Goal: Task Accomplishment & Management: Manage account settings

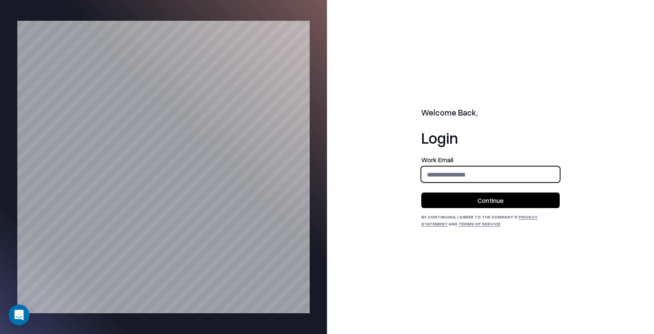
click at [486, 176] on input "email" at bounding box center [491, 175] width 138 height 16
type input "**********"
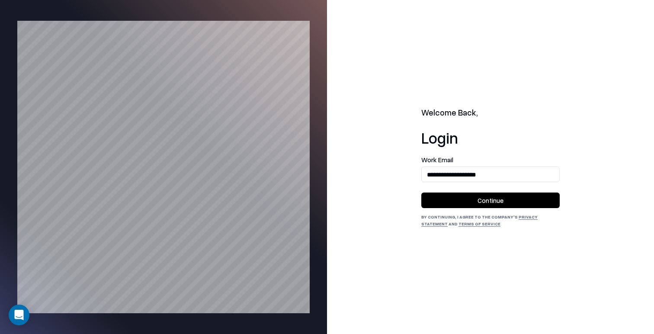
click at [494, 199] on button "Continue" at bounding box center [490, 201] width 138 height 16
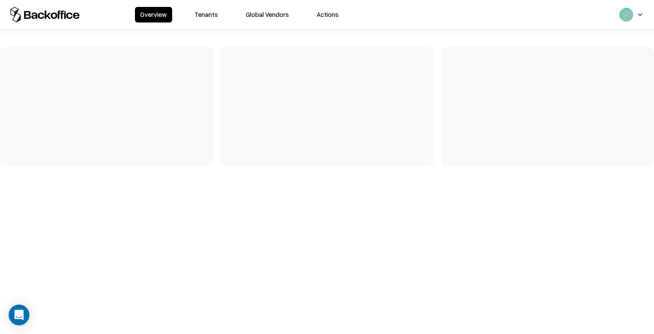
click at [210, 17] on button "Tenants" at bounding box center [207, 15] width 34 height 16
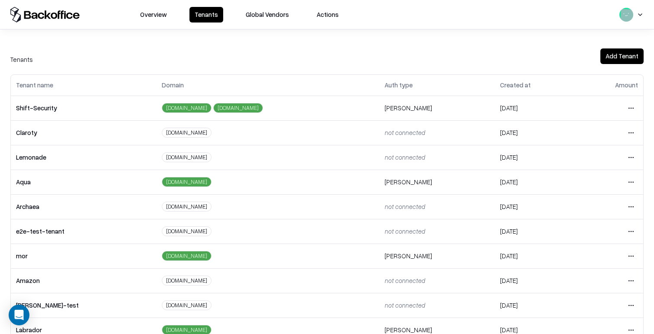
scroll to position [191, 0]
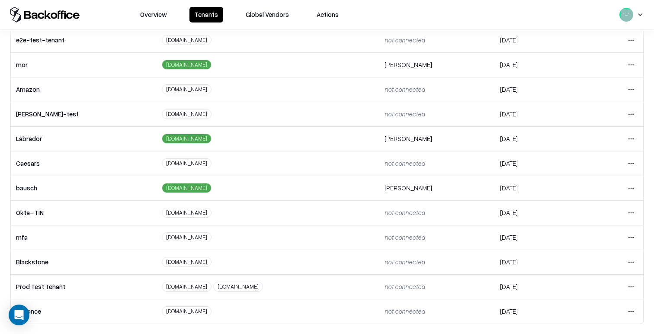
click at [630, 183] on html "Overview Tenants Global Vendors Actions Tenants Add Tenant Tenant name Domain A…" at bounding box center [327, 167] width 654 height 334
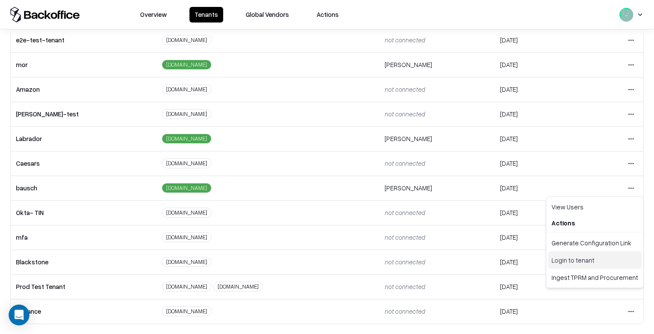
click at [601, 259] on div "Login to tenant" at bounding box center [594, 259] width 93 height 17
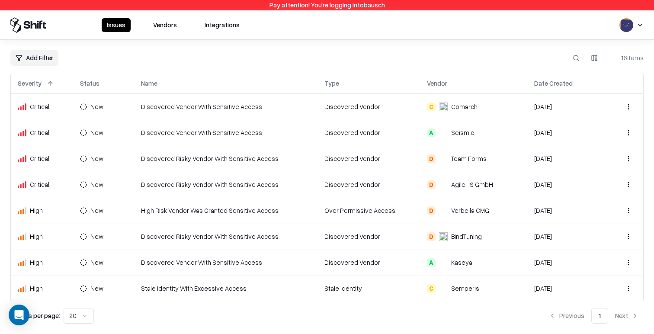
click at [167, 23] on button "Vendors" at bounding box center [165, 25] width 34 height 14
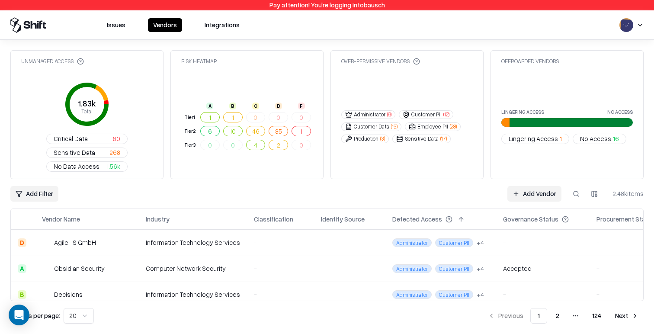
click at [329, 256] on td at bounding box center [349, 269] width 71 height 26
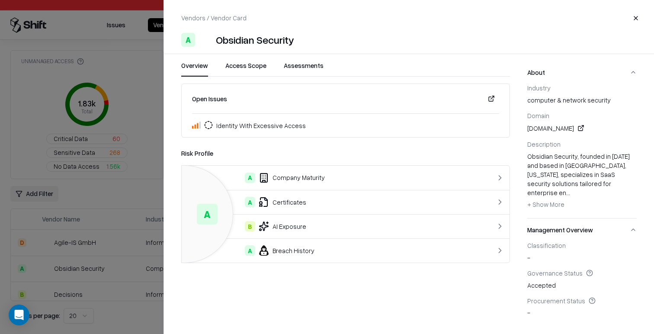
click at [305, 68] on button "Assessments" at bounding box center [304, 69] width 40 height 16
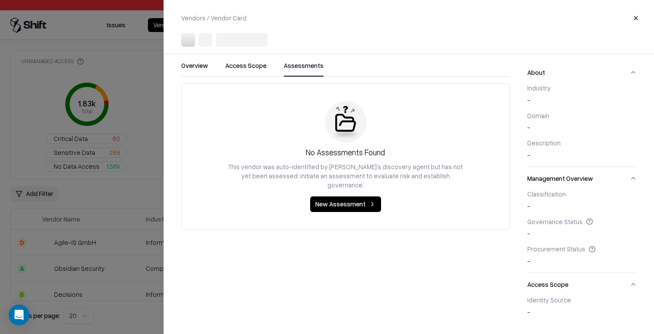
click at [131, 230] on div at bounding box center [327, 167] width 654 height 334
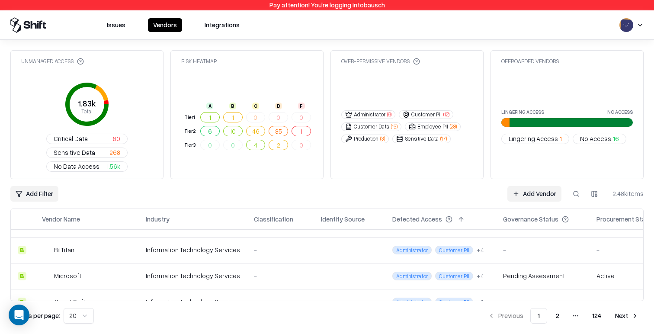
scroll to position [106, 0]
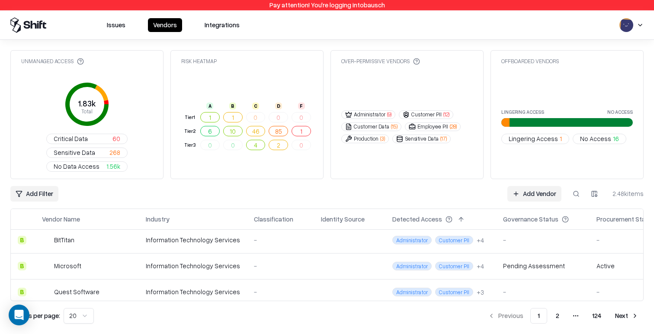
click at [271, 253] on td "-" at bounding box center [280, 266] width 67 height 26
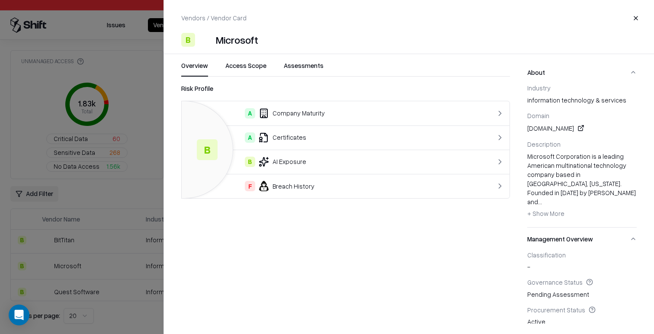
click at [292, 67] on button "Assessments" at bounding box center [304, 69] width 40 height 16
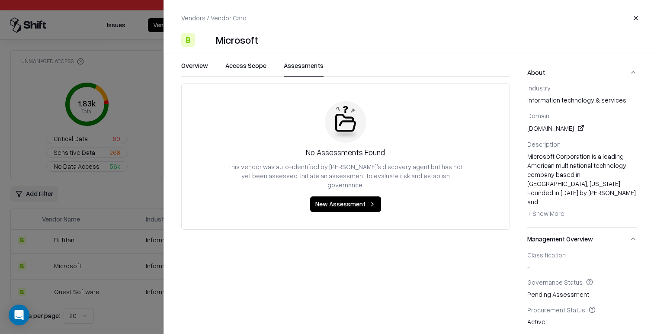
click at [138, 212] on div at bounding box center [327, 167] width 654 height 334
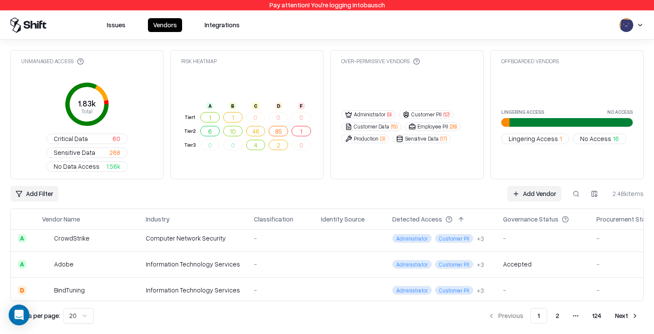
scroll to position [209, 0]
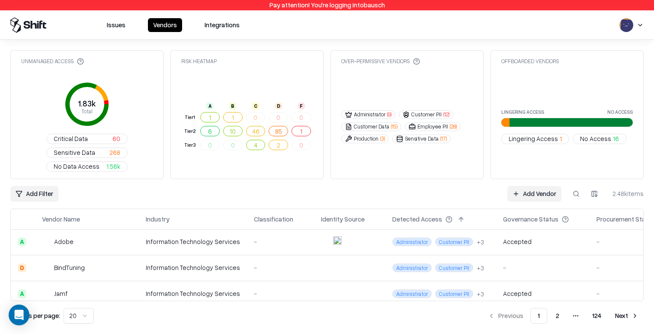
click at [192, 229] on td "Information Technology Services" at bounding box center [193, 242] width 108 height 26
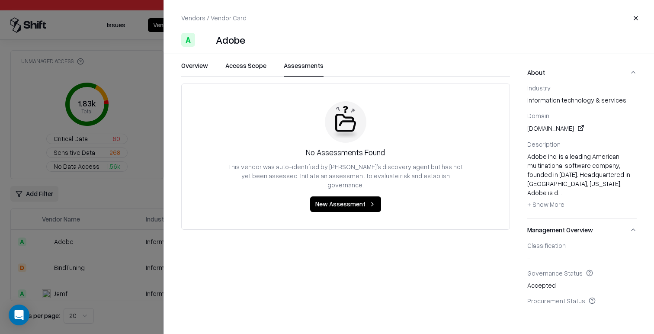
click at [307, 71] on button "Assessments" at bounding box center [304, 69] width 40 height 16
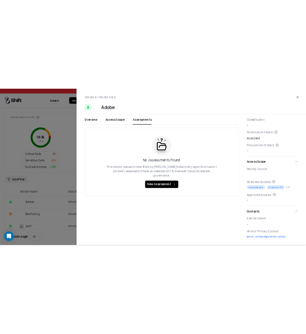
scroll to position [183, 0]
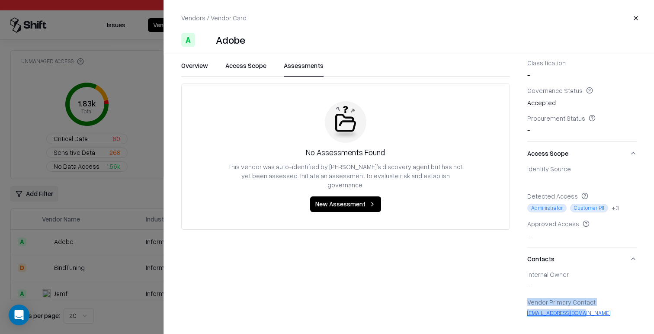
drag, startPoint x: 527, startPoint y: 301, endPoint x: 598, endPoint y: 314, distance: 71.4
click at [598, 314] on div "Vendor Primary Contact aninditaaa@adobe.com" at bounding box center [581, 307] width 109 height 19
click at [598, 314] on link "aninditaaa@adobe.com" at bounding box center [581, 312] width 109 height 7
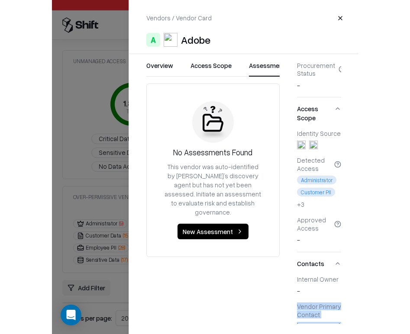
scroll to position [347, 0]
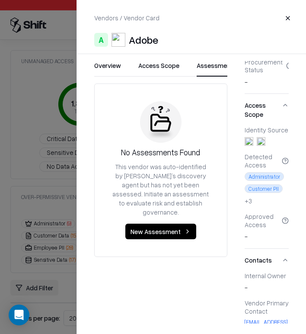
click at [260, 272] on div "Internal Owner -" at bounding box center [267, 282] width 45 height 21
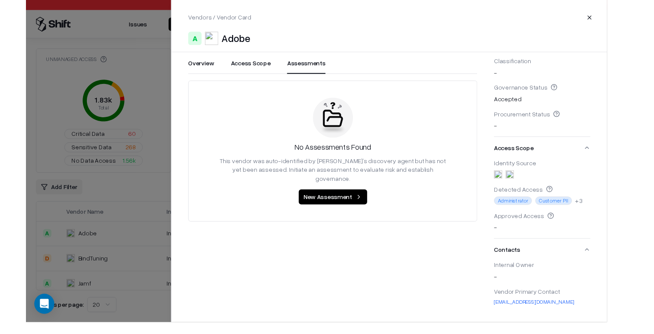
scroll to position [183, 0]
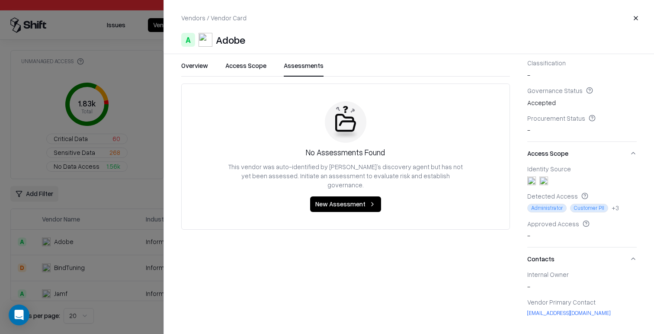
click at [547, 115] on div "Procurement Status" at bounding box center [581, 118] width 109 height 8
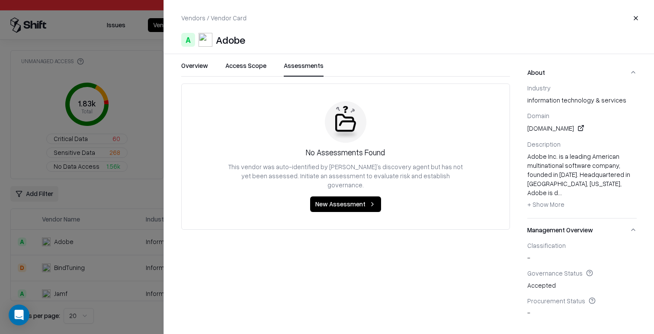
click at [195, 71] on button "Overview" at bounding box center [194, 69] width 27 height 16
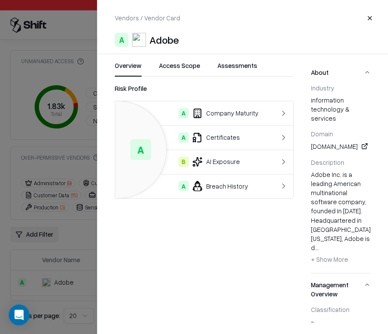
click at [169, 40] on div "Adobe" at bounding box center [163, 40] width 29 height 14
copy div "Adobe"
click at [369, 19] on button "Close" at bounding box center [370, 18] width 16 height 16
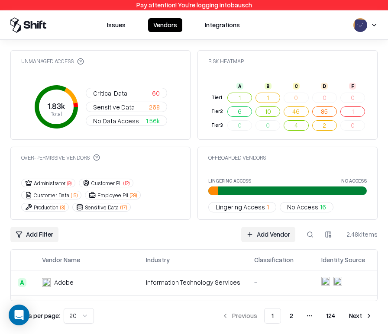
click at [273, 236] on link "Add Vendor" at bounding box center [268, 235] width 54 height 16
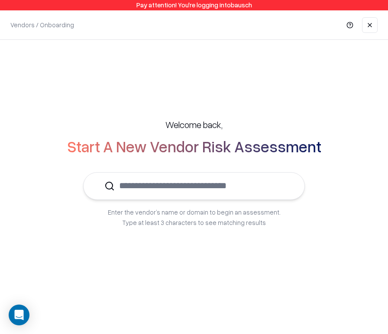
click at [204, 190] on input "text" at bounding box center [199, 186] width 169 height 26
paste input "*****"
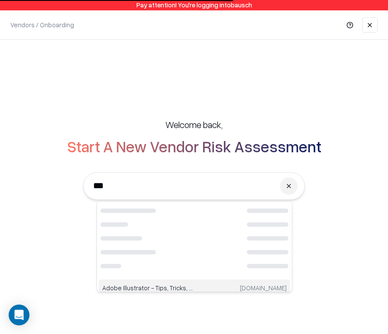
type input "***"
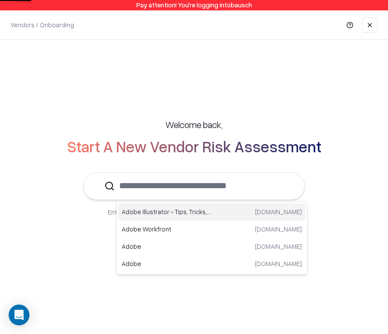
click at [159, 127] on div "Welcome back, Start A New Vendor Risk Assessment Enter the vendor’s name or dom…" at bounding box center [193, 172] width 353 height 143
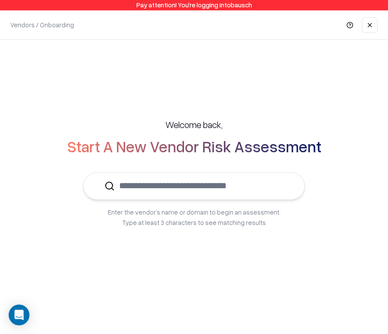
click at [181, 182] on input "text" at bounding box center [199, 186] width 169 height 26
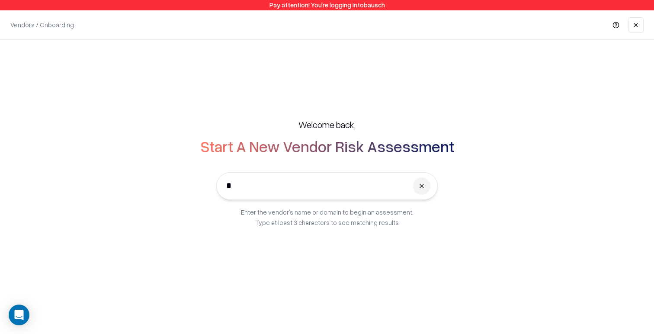
type input "*"
click at [372, 131] on div "Welcome back, Start A New Vendor Risk Assessment Enter the vendor’s name or dom…" at bounding box center [327, 172] width 620 height 143
click at [344, 187] on input "text" at bounding box center [332, 186] width 169 height 26
paste input "*****"
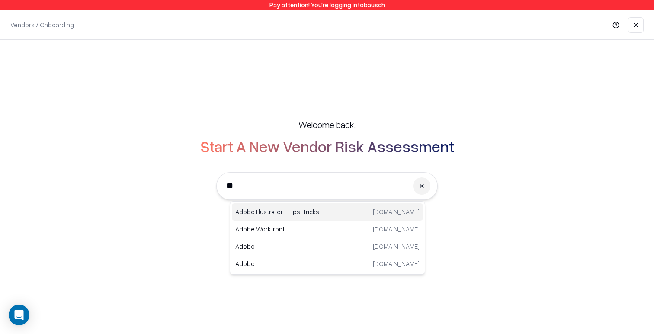
type input "*"
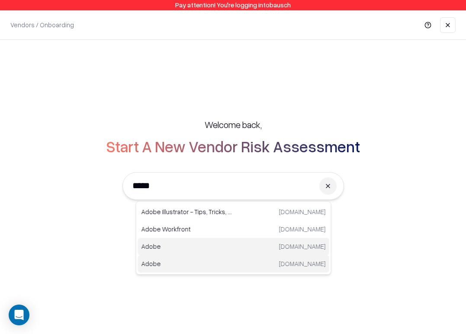
type input "*****"
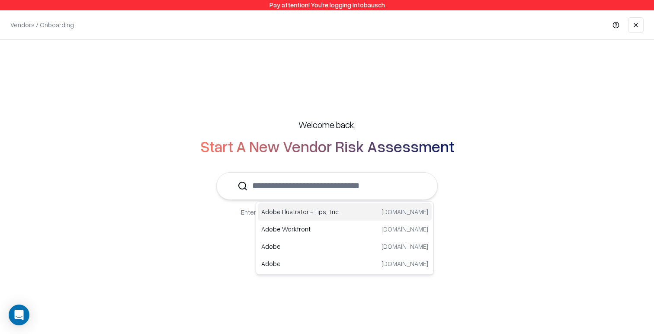
click at [376, 217] on div "Adobe Illustrator - Tips, Tricks, & Tutorials creatorstoolbox.co" at bounding box center [345, 211] width 174 height 17
type input "**********"
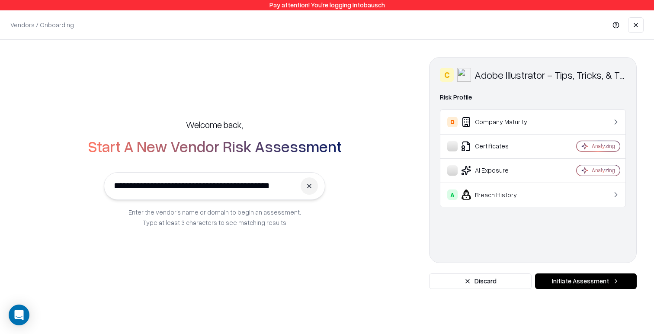
click at [497, 71] on div "Adobe Illustrator - Tips, Tricks, & Tutorials" at bounding box center [550, 75] width 151 height 14
click at [634, 27] on link at bounding box center [636, 25] width 16 height 16
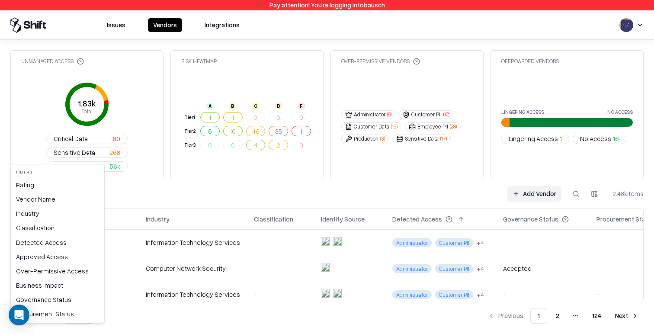
click at [32, 156] on html "Pay attention! You're logging into bausch Issues Vendors Integrations Unmanaged…" at bounding box center [327, 167] width 654 height 334
click at [57, 302] on div "Governance Status" at bounding box center [58, 300] width 90 height 14
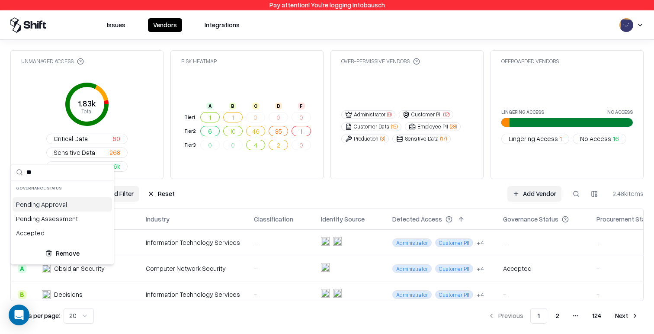
type input "**"
click at [64, 206] on div "Pending Approval" at bounding box center [63, 204] width 100 height 14
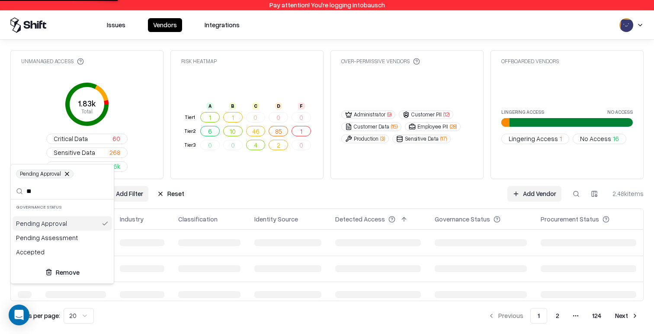
click at [302, 153] on html "Pay attention! You're logging into bausch Issues Vendors Integrations Unmanaged…" at bounding box center [327, 167] width 654 height 334
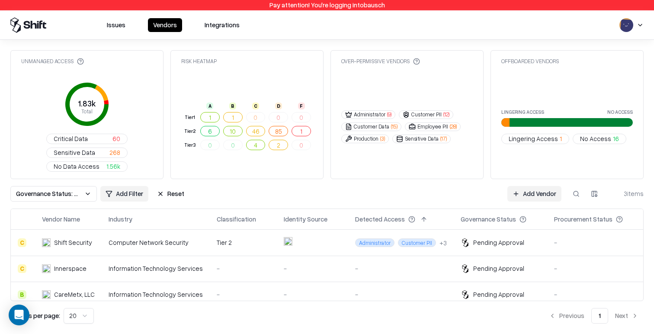
click at [458, 230] on td "Pending Approval" at bounding box center [500, 243] width 93 height 26
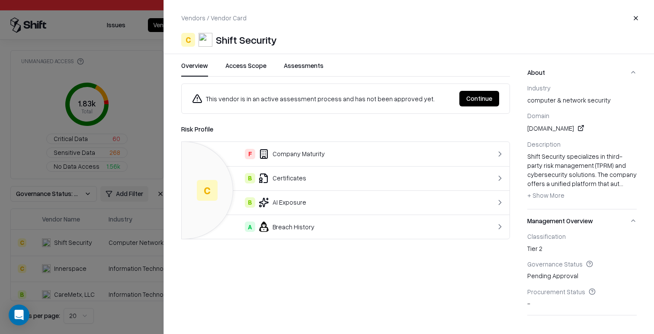
click at [299, 65] on button "Assessments" at bounding box center [304, 69] width 40 height 16
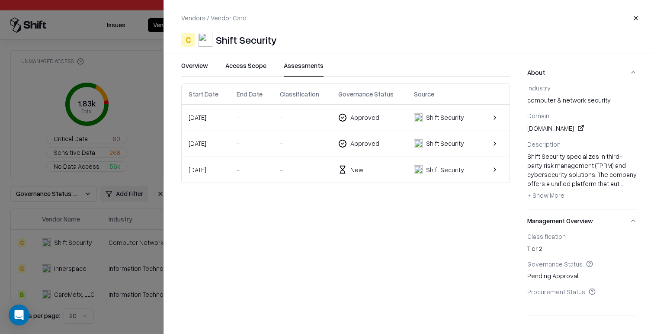
click at [387, 150] on td "Approved" at bounding box center [369, 144] width 76 height 26
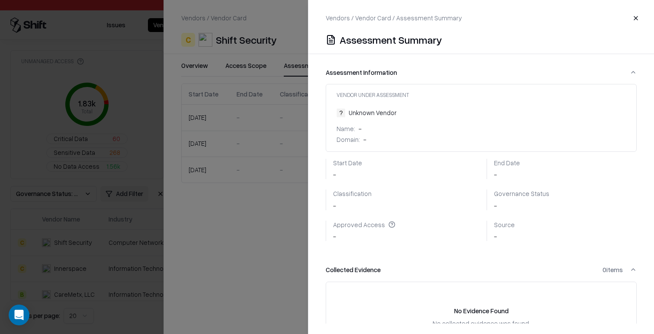
click at [284, 201] on div at bounding box center [327, 167] width 654 height 334
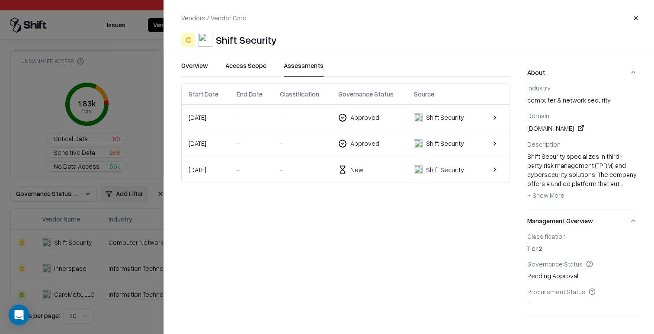
click at [406, 161] on td "New" at bounding box center [369, 170] width 76 height 26
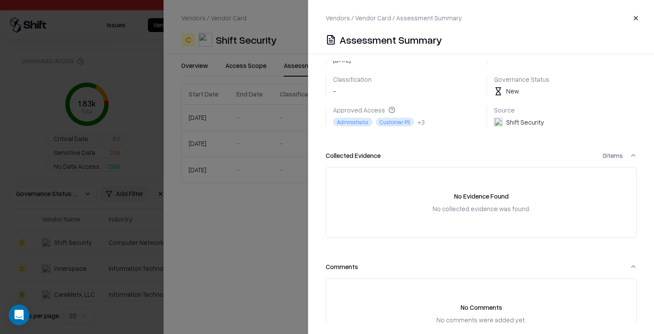
scroll to position [207, 0]
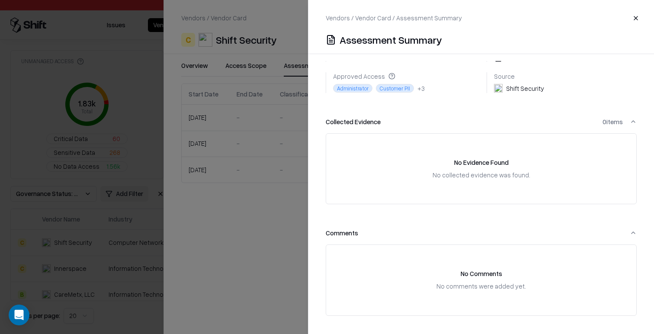
click at [260, 250] on div at bounding box center [327, 167] width 654 height 334
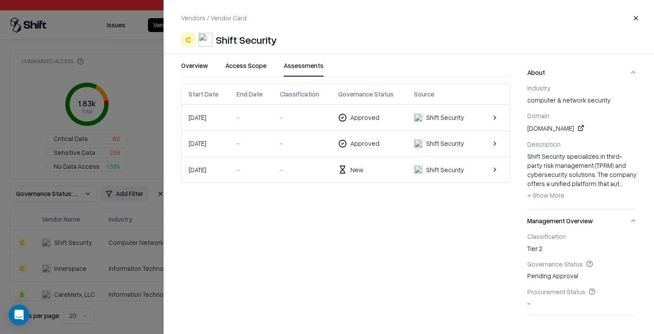
click at [284, 149] on td "-" at bounding box center [302, 144] width 58 height 26
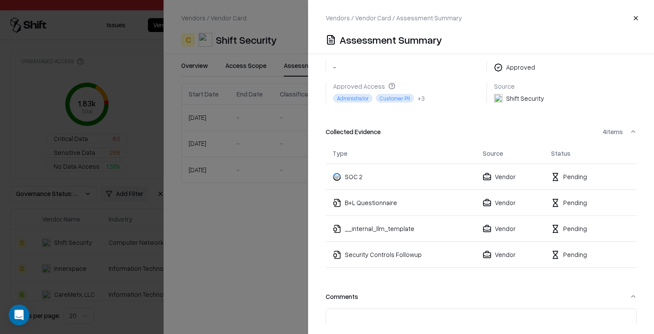
scroll to position [199, 0]
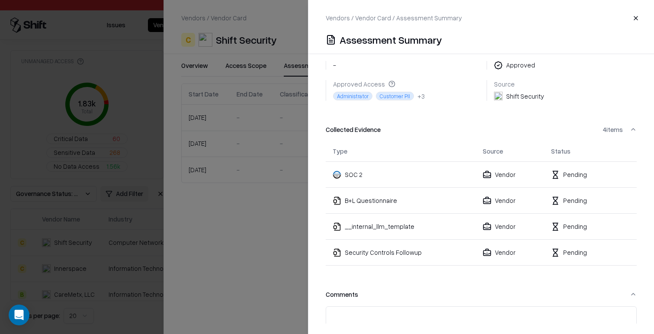
click at [586, 188] on td "Pending" at bounding box center [580, 201] width 73 height 26
click at [602, 203] on td "Pending" at bounding box center [580, 201] width 73 height 26
click at [601, 214] on td "Pending" at bounding box center [580, 227] width 73 height 26
click at [421, 222] on div "__internal_llm_template" at bounding box center [401, 226] width 136 height 9
click at [428, 240] on td "Security Controls Followup" at bounding box center [401, 253] width 150 height 26
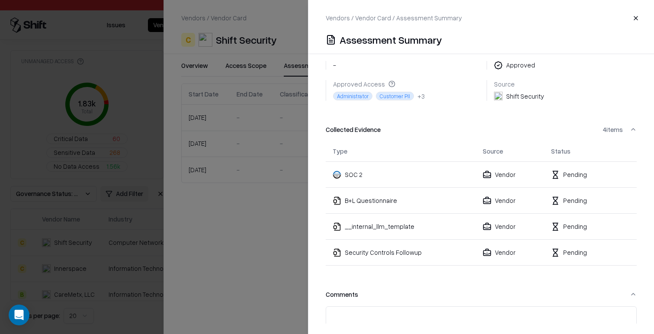
click at [553, 248] on td "Pending" at bounding box center [580, 253] width 73 height 26
click at [595, 248] on div "Pending" at bounding box center [580, 252] width 59 height 9
click at [600, 204] on td "Pending" at bounding box center [580, 201] width 73 height 26
click at [600, 174] on td "Pending" at bounding box center [580, 175] width 73 height 26
click at [600, 170] on div "Pending" at bounding box center [580, 174] width 59 height 9
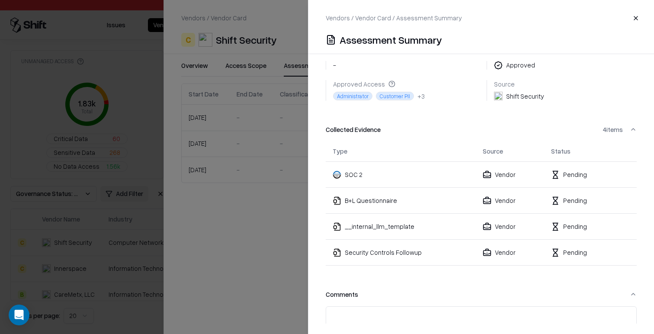
click at [354, 170] on td "SOC 2" at bounding box center [401, 175] width 150 height 26
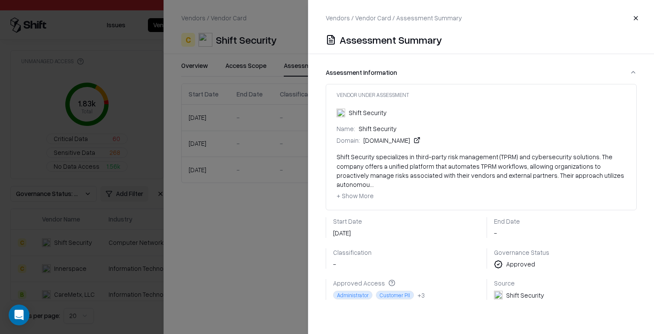
click at [297, 232] on div at bounding box center [327, 167] width 654 height 334
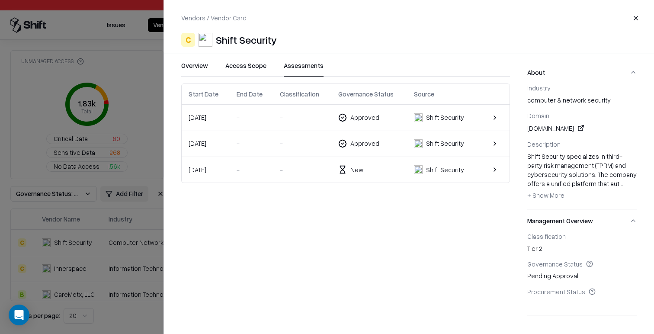
click at [325, 128] on td "-" at bounding box center [302, 118] width 58 height 26
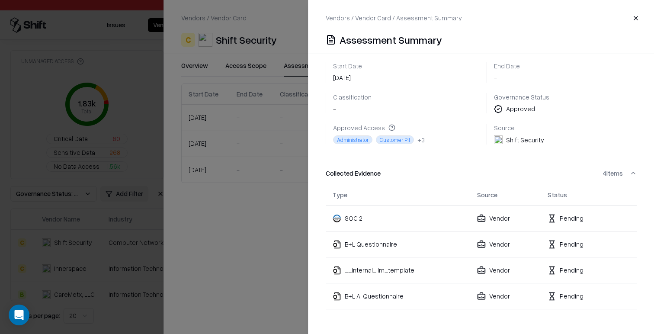
scroll to position [188, 0]
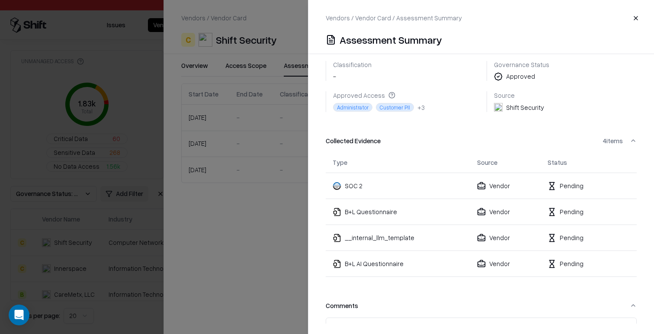
click at [551, 199] on td "Pending" at bounding box center [578, 212] width 75 height 26
click at [560, 225] on td "Pending" at bounding box center [578, 238] width 75 height 26
click at [560, 234] on td "Pending" at bounding box center [578, 238] width 75 height 26
click at [559, 251] on td "Pending" at bounding box center [578, 264] width 75 height 26
click at [281, 249] on div at bounding box center [327, 167] width 654 height 334
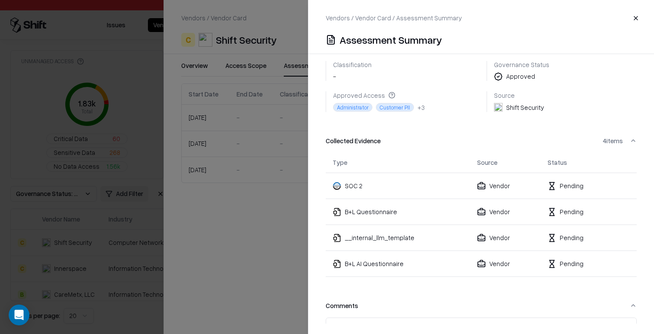
scroll to position [0, 0]
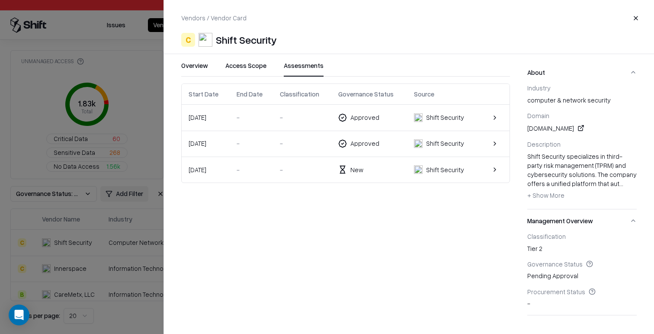
click at [116, 269] on div at bounding box center [327, 167] width 654 height 334
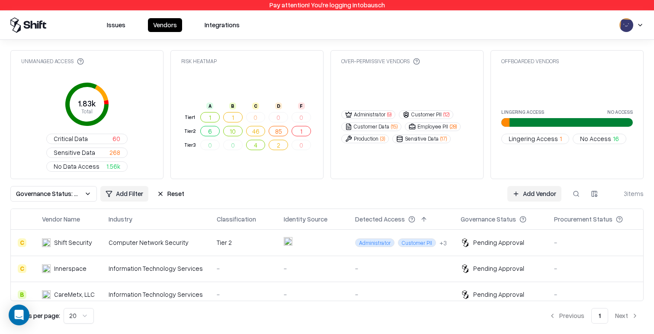
click at [157, 264] on div "Information Technology Services" at bounding box center [156, 268] width 94 height 9
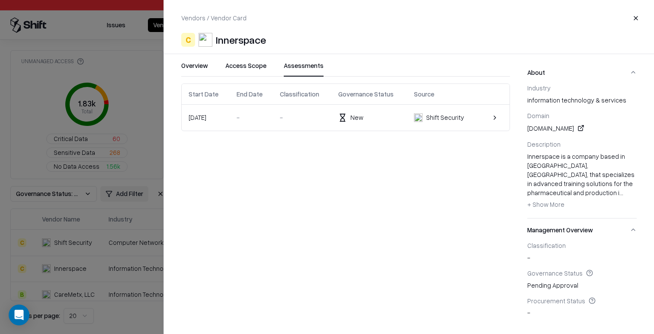
click at [311, 72] on button "Assessments" at bounding box center [304, 69] width 40 height 16
click at [427, 119] on div "Shift Security" at bounding box center [442, 117] width 56 height 9
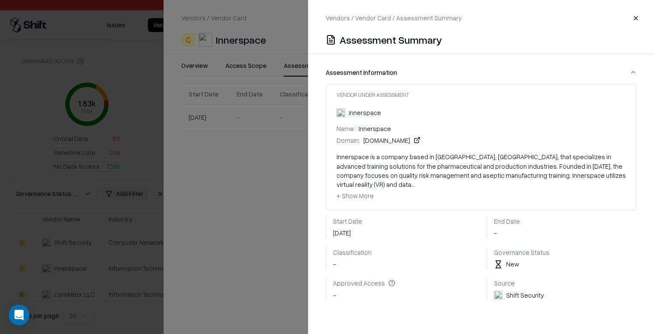
click at [286, 197] on div at bounding box center [327, 167] width 654 height 334
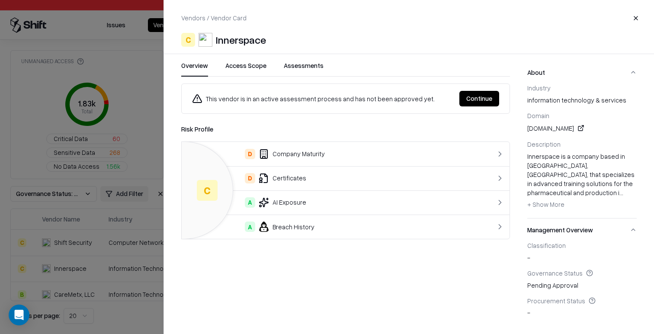
click at [200, 67] on button "Overview" at bounding box center [194, 69] width 27 height 16
click at [318, 66] on button "Assessments" at bounding box center [304, 69] width 40 height 16
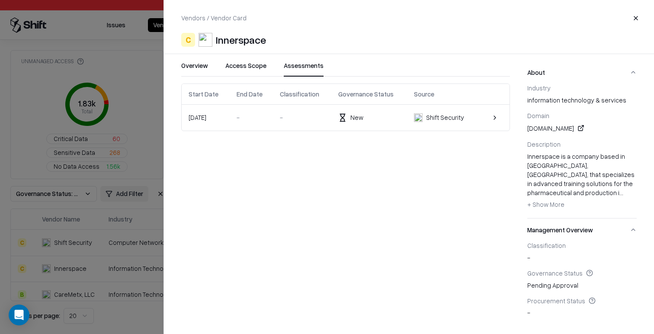
click at [484, 120] on div at bounding box center [493, 118] width 19 height 16
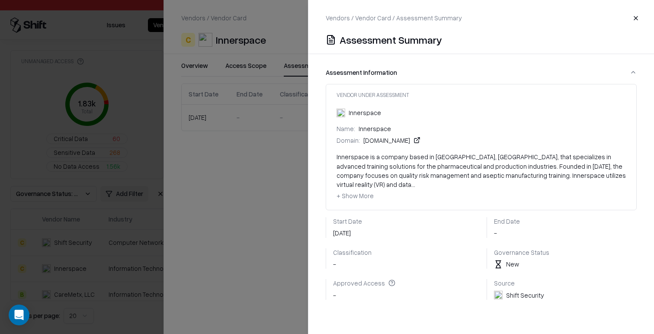
click at [267, 154] on div at bounding box center [327, 167] width 654 height 334
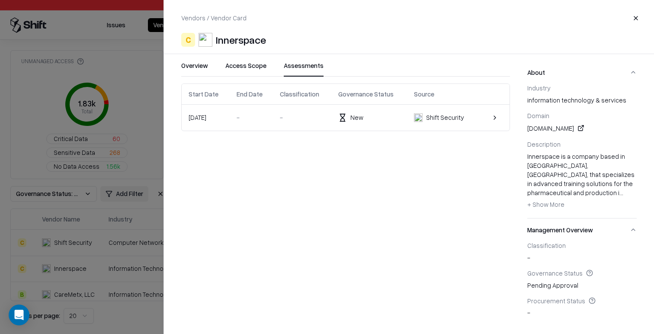
click at [111, 257] on div at bounding box center [327, 167] width 654 height 334
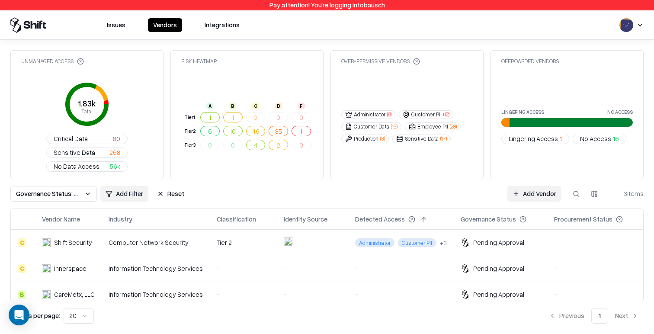
click at [306, 256] on td "-" at bounding box center [312, 269] width 71 height 26
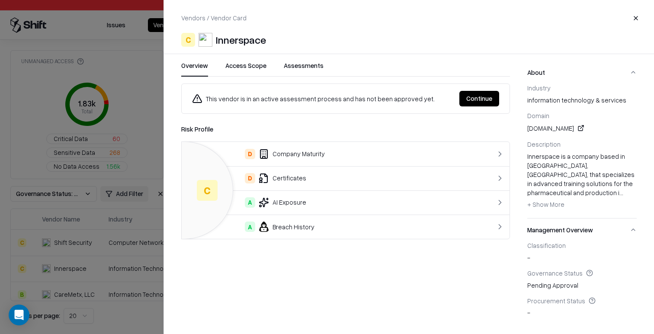
click at [487, 103] on button "Continue" at bounding box center [480, 99] width 40 height 16
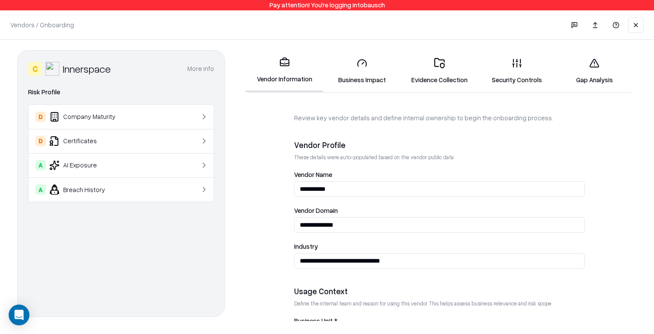
click at [432, 63] on link "Evidence Collection" at bounding box center [439, 71] width 77 height 40
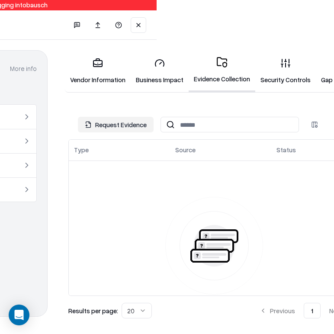
scroll to position [0, 199]
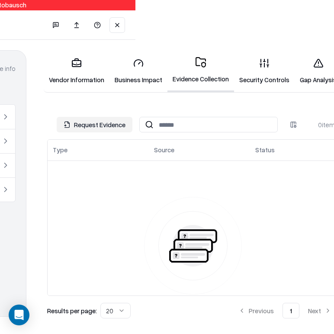
click at [96, 125] on button "Request Evidence" at bounding box center [95, 125] width 76 height 16
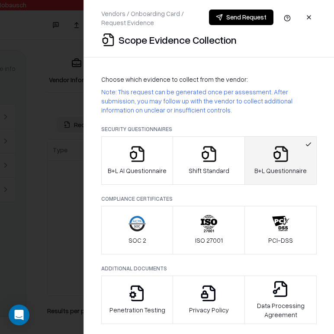
click at [310, 19] on button "button" at bounding box center [309, 18] width 16 height 16
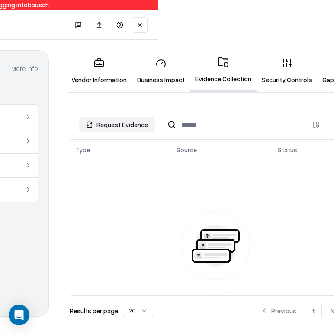
scroll to position [0, 192]
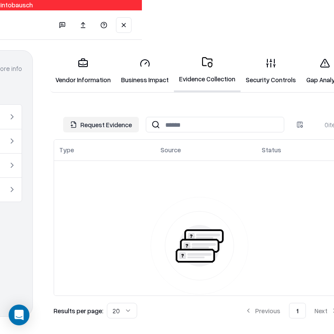
click at [115, 121] on button "Request Evidence" at bounding box center [101, 125] width 76 height 16
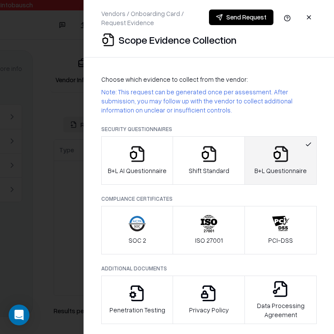
click at [310, 15] on button "button" at bounding box center [309, 18] width 16 height 16
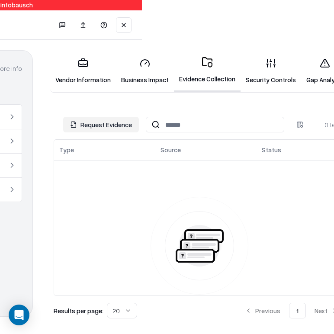
click at [320, 64] on icon at bounding box center [325, 63] width 10 height 10
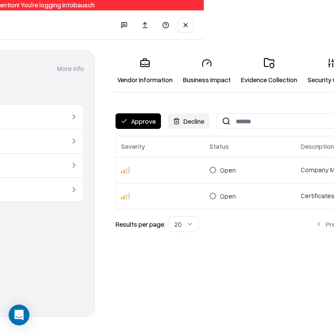
scroll to position [0, 214]
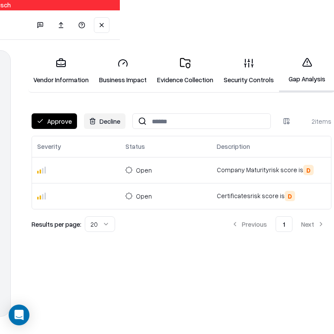
click at [65, 174] on td at bounding box center [76, 170] width 88 height 26
click at [51, 169] on div at bounding box center [76, 170] width 78 height 9
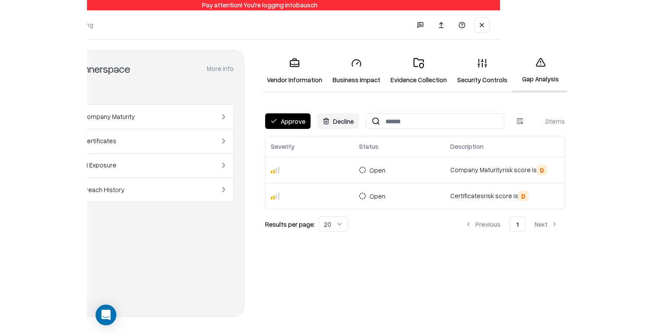
scroll to position [0, 0]
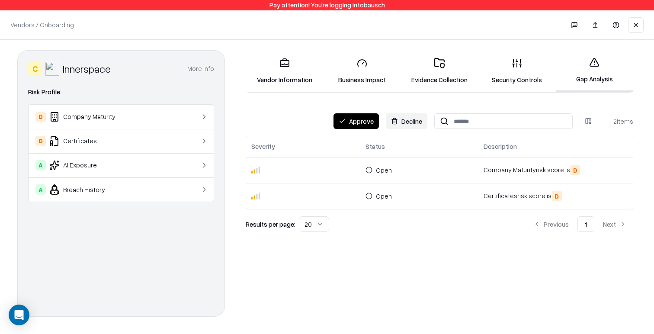
click at [640, 29] on button at bounding box center [636, 25] width 16 height 16
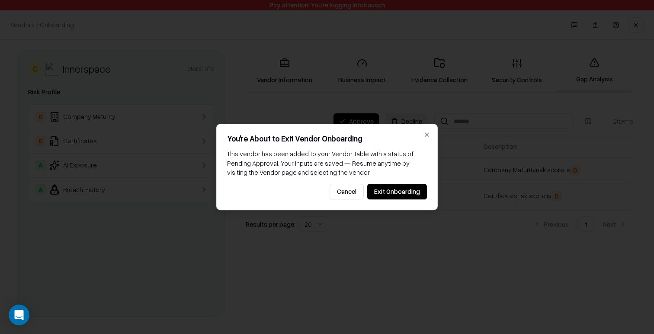
click at [419, 197] on button "Exit Onboarding" at bounding box center [397, 192] width 60 height 16
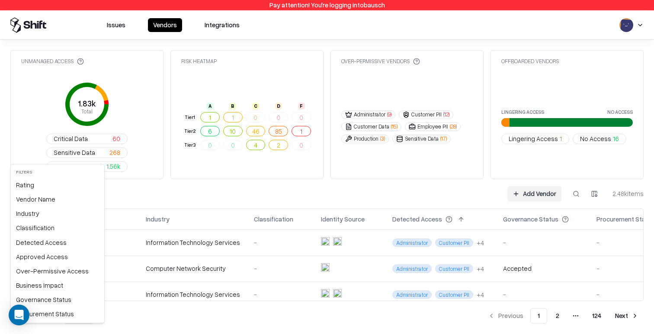
click at [26, 159] on html "Pay attention! You're logging into bausch Issues Vendors Integrations Unmanaged…" at bounding box center [327, 167] width 654 height 334
click at [60, 305] on div "Governance Status" at bounding box center [58, 300] width 90 height 14
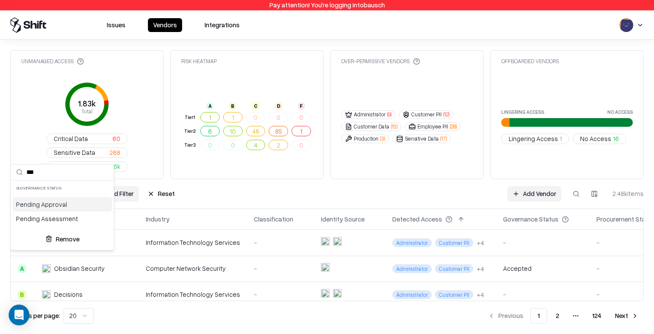
type input "***"
click at [68, 207] on div "Pending Approval" at bounding box center [63, 204] width 100 height 14
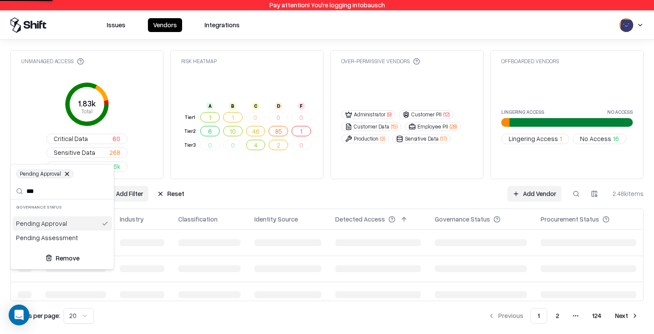
click at [325, 147] on html "Pay attention! You're logging into bausch Issues Vendors Integrations Unmanaged…" at bounding box center [327, 167] width 654 height 334
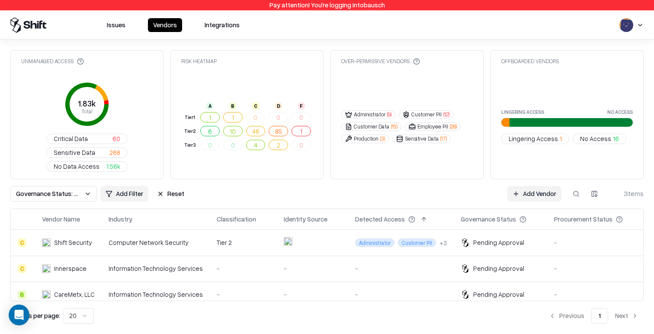
click at [405, 290] on div "-" at bounding box center [401, 294] width 92 height 9
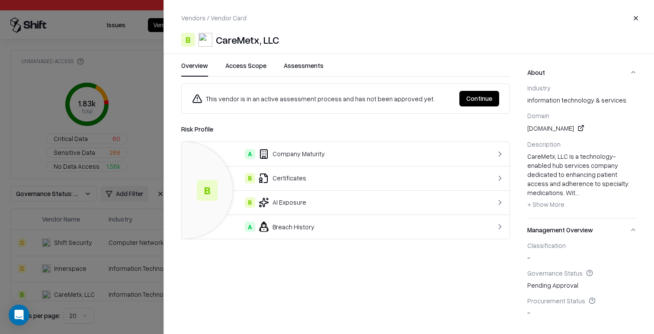
click at [471, 102] on button "Continue" at bounding box center [480, 99] width 40 height 16
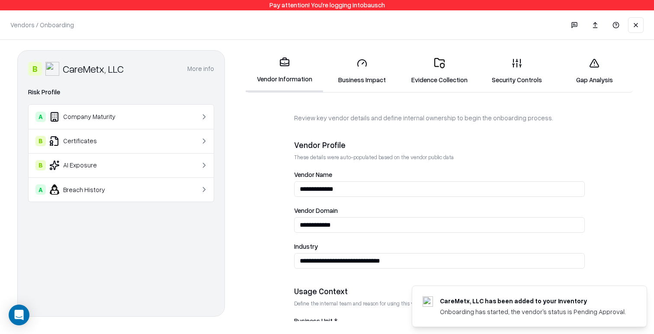
click at [586, 71] on link "Gap Analysis" at bounding box center [594, 71] width 77 height 40
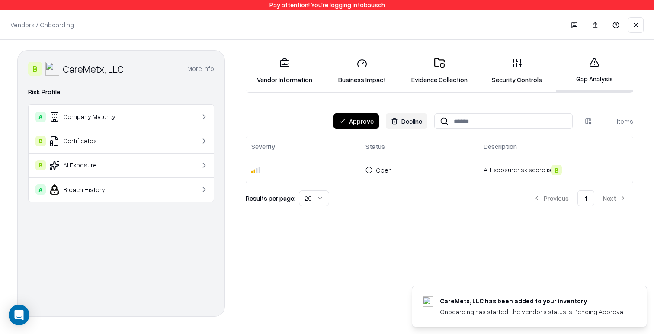
click at [529, 171] on p "AI Exposure risk score is B" at bounding box center [556, 170] width 144 height 10
click at [432, 177] on td "Open" at bounding box center [419, 170] width 118 height 26
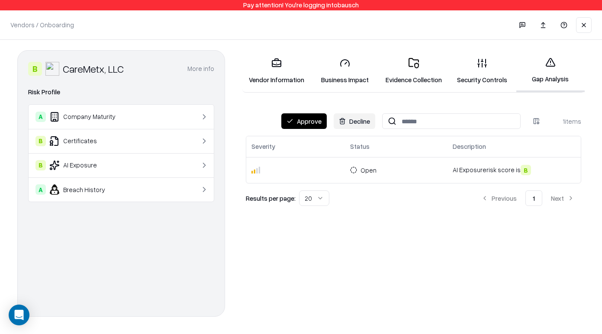
click at [585, 25] on button at bounding box center [584, 25] width 16 height 16
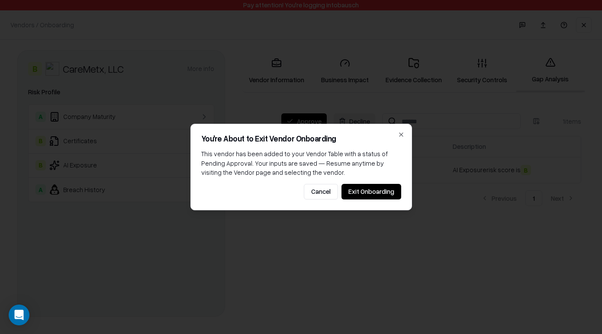
click at [388, 196] on button "Exit Onboarding" at bounding box center [371, 192] width 60 height 16
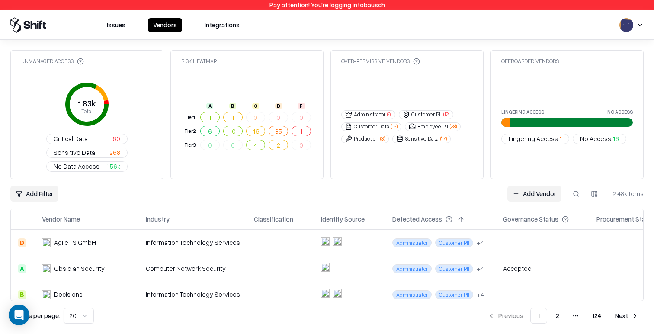
click at [572, 186] on button at bounding box center [577, 194] width 16 height 16
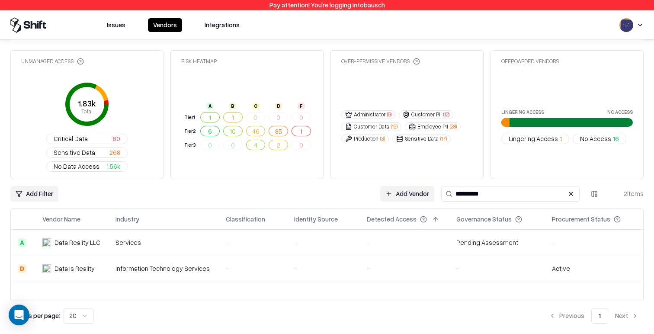
click at [207, 230] on td "Services" at bounding box center [164, 243] width 110 height 26
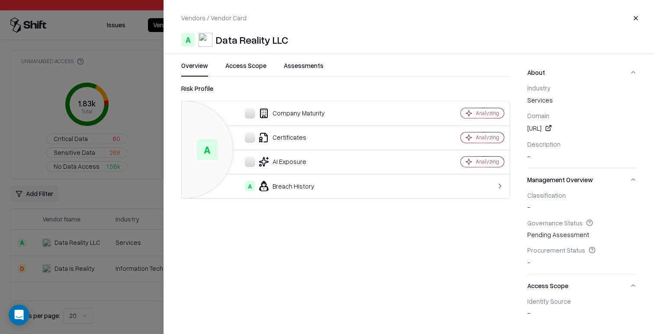
click at [123, 275] on div at bounding box center [327, 167] width 654 height 334
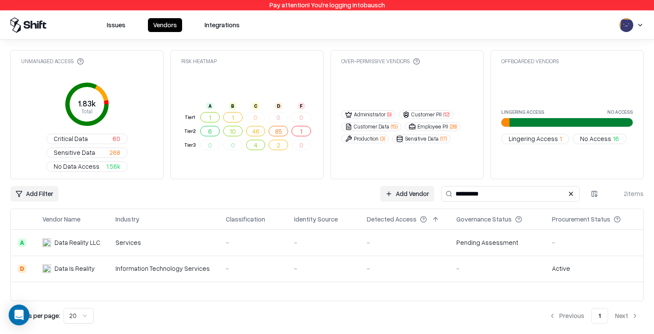
click at [181, 256] on td "Information Technology Services" at bounding box center [164, 269] width 110 height 26
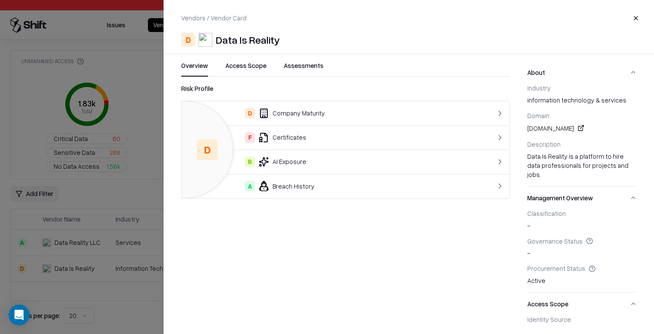
click at [171, 203] on div "Overview Access Scope Assessments Risk Profile D D Company Maturity F Certifica…" at bounding box center [337, 192] width 346 height 263
click at [126, 225] on div at bounding box center [327, 167] width 654 height 334
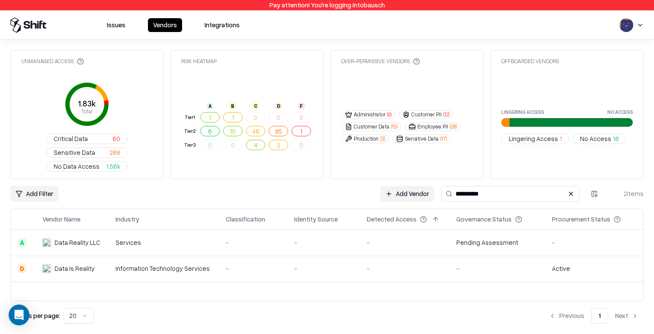
click at [126, 238] on div "Services" at bounding box center [164, 242] width 96 height 9
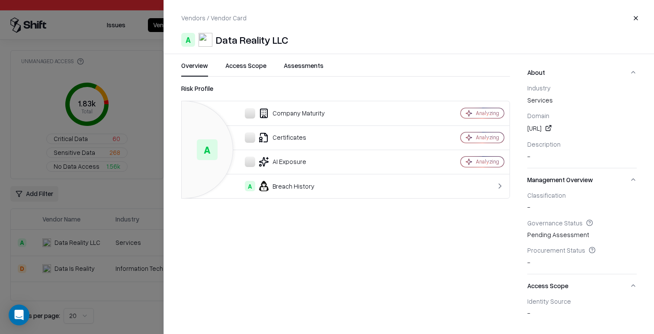
click at [242, 68] on button "Access Scope" at bounding box center [245, 69] width 41 height 16
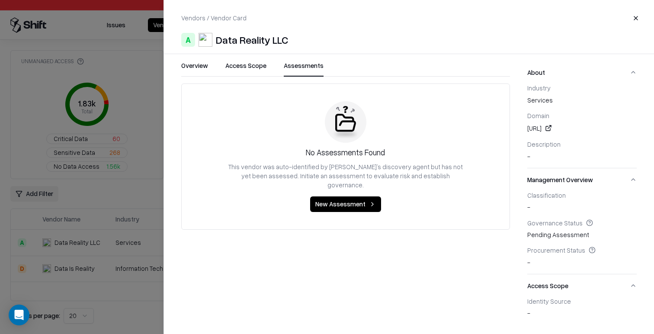
click at [293, 65] on button "Assessments" at bounding box center [304, 69] width 40 height 16
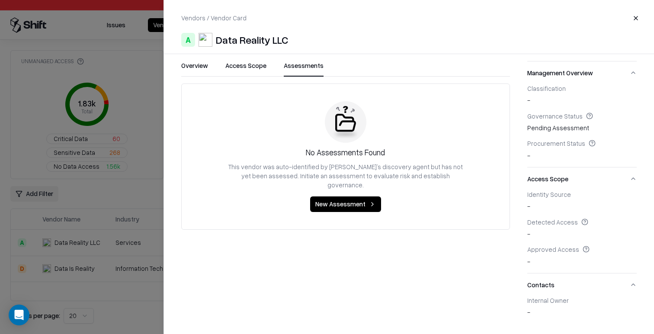
scroll to position [133, 0]
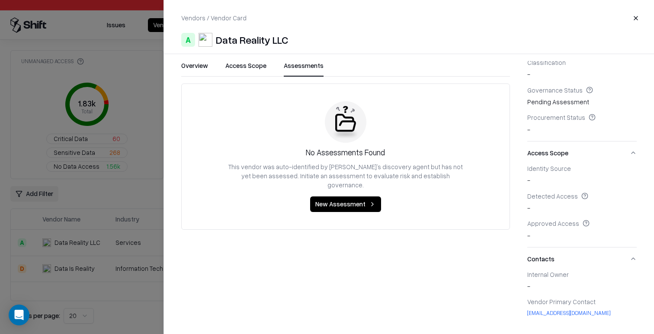
click at [197, 70] on button "Overview" at bounding box center [194, 69] width 27 height 16
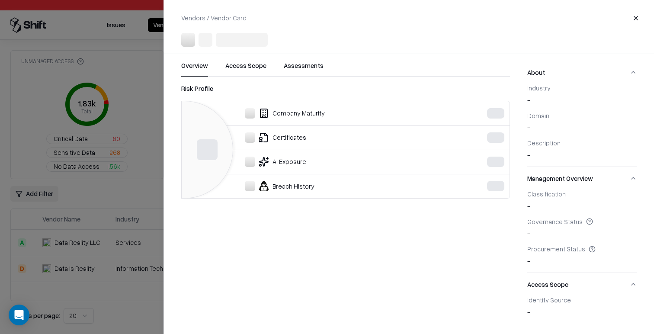
click at [151, 225] on div at bounding box center [327, 167] width 654 height 334
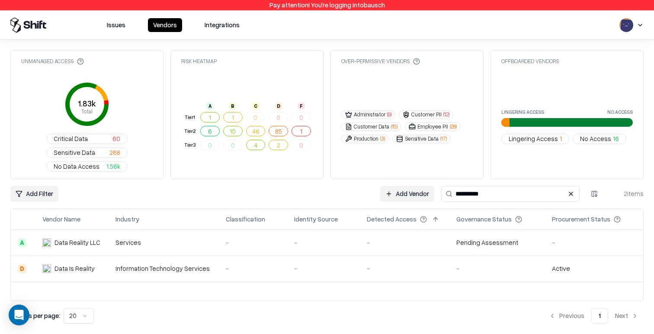
click at [251, 230] on td "-" at bounding box center [253, 243] width 68 height 26
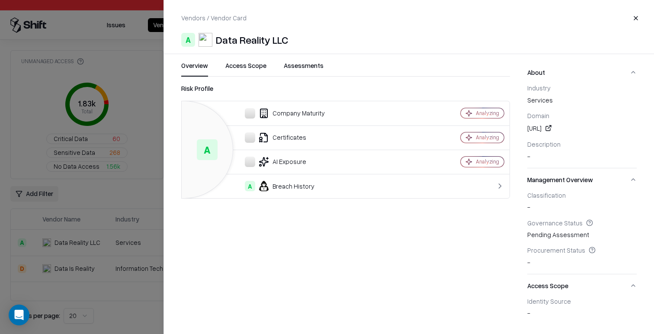
click at [533, 158] on div "Description -" at bounding box center [581, 150] width 109 height 21
click at [554, 130] on link at bounding box center [548, 128] width 10 height 10
click at [298, 72] on button "Assessments" at bounding box center [304, 69] width 40 height 16
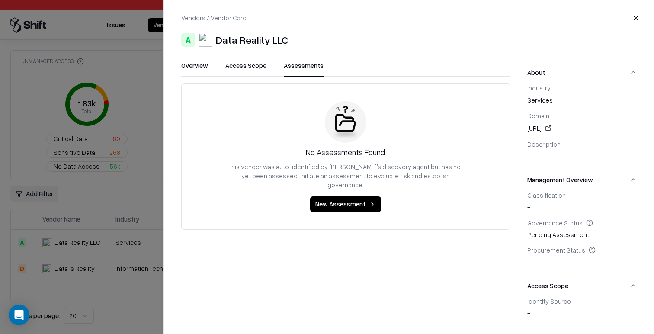
click at [251, 71] on button "Access Scope" at bounding box center [245, 69] width 41 height 16
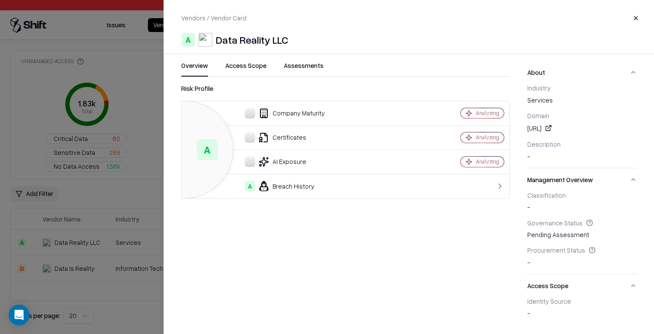
click at [185, 65] on button "Overview" at bounding box center [194, 69] width 27 height 16
click at [248, 45] on div "Data Reality LLC" at bounding box center [252, 40] width 72 height 14
copy div "Data Reality LLC"
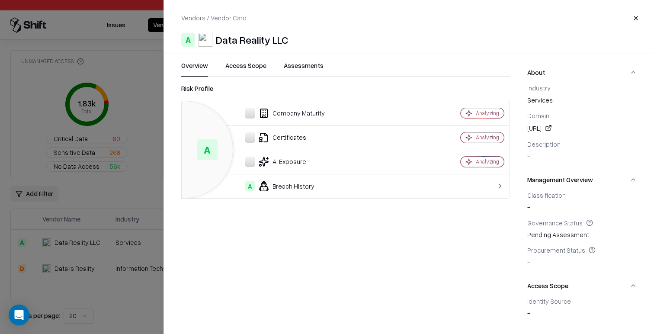
click at [141, 107] on div at bounding box center [327, 167] width 654 height 334
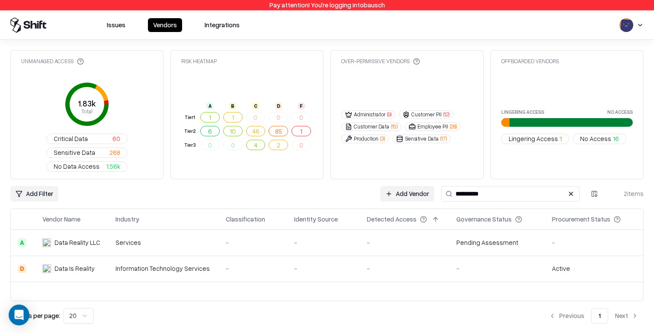
click at [528, 186] on input "*********" at bounding box center [510, 194] width 138 height 16
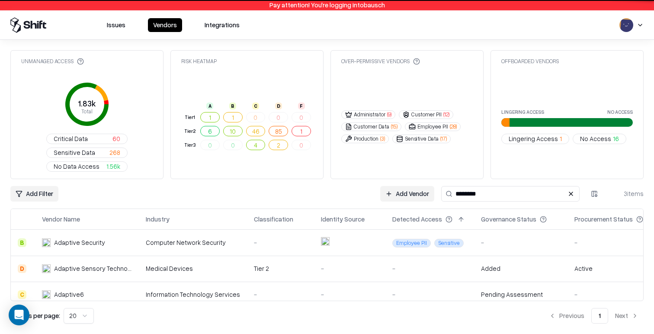
type input "********"
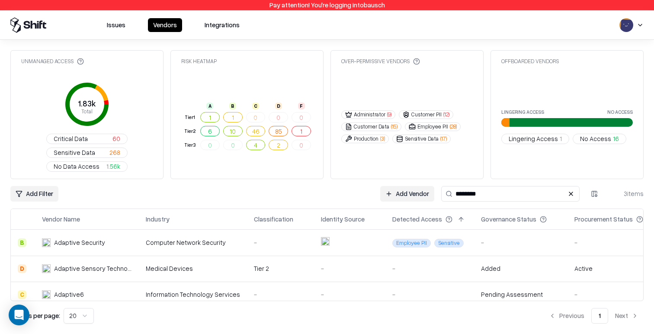
click at [225, 290] on div "Information Technology Services" at bounding box center [193, 294] width 94 height 9
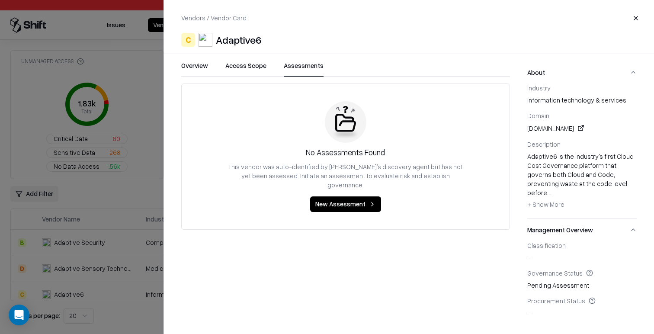
click at [296, 70] on button "Assessments" at bounding box center [304, 69] width 40 height 16
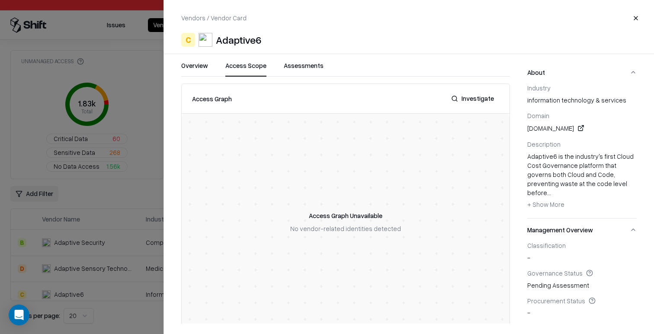
click at [248, 68] on button "Access Scope" at bounding box center [245, 69] width 41 height 16
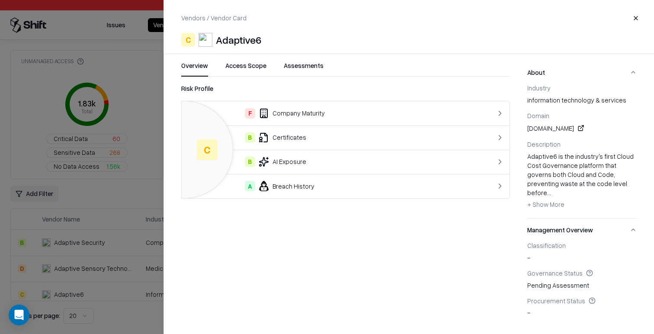
click at [193, 69] on button "Overview" at bounding box center [194, 69] width 27 height 16
click at [334, 134] on div "B Certificates" at bounding box center [327, 137] width 277 height 10
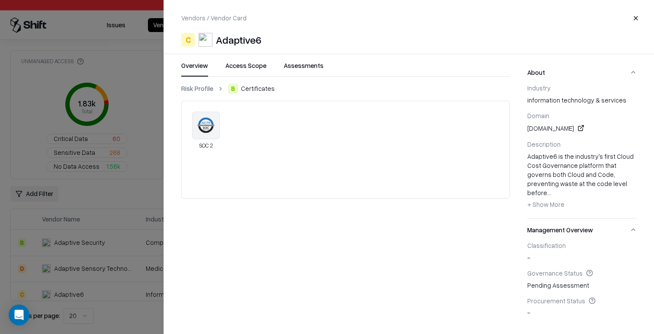
click at [196, 87] on link "Risk Profile" at bounding box center [197, 88] width 32 height 9
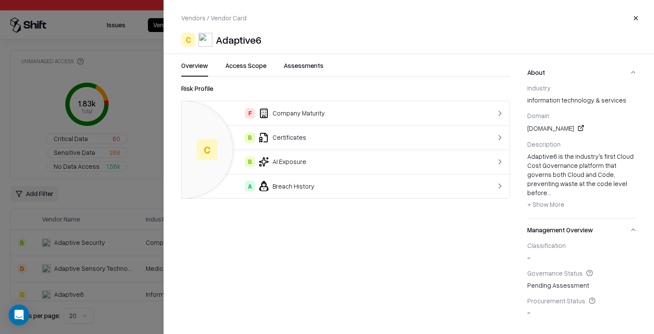
click at [284, 110] on div "F Company Maturity" at bounding box center [327, 113] width 277 height 10
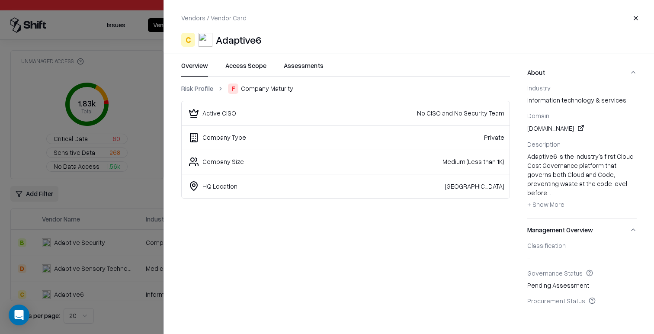
click at [191, 86] on link "Risk Profile" at bounding box center [197, 88] width 32 height 9
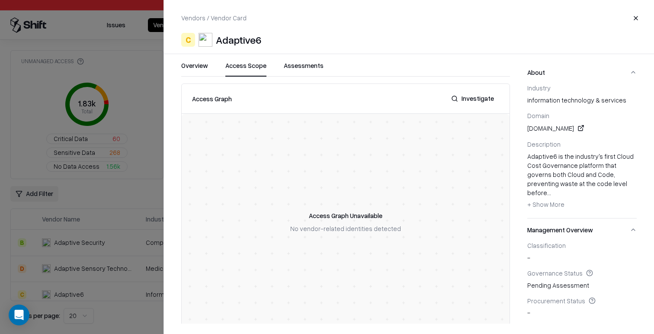
click at [252, 67] on button "Access Scope" at bounding box center [245, 69] width 41 height 16
click at [304, 67] on button "Assessments" at bounding box center [304, 69] width 40 height 16
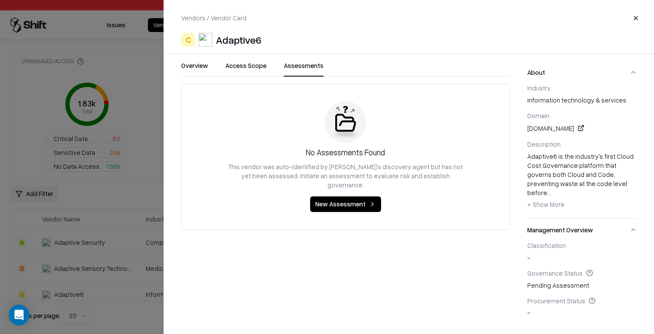
click at [556, 200] on span "+ Show More" at bounding box center [545, 204] width 37 height 8
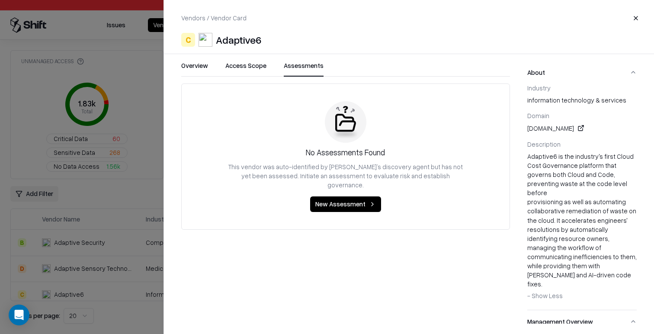
click at [555, 289] on button "- Show Less + Show More" at bounding box center [544, 296] width 35 height 14
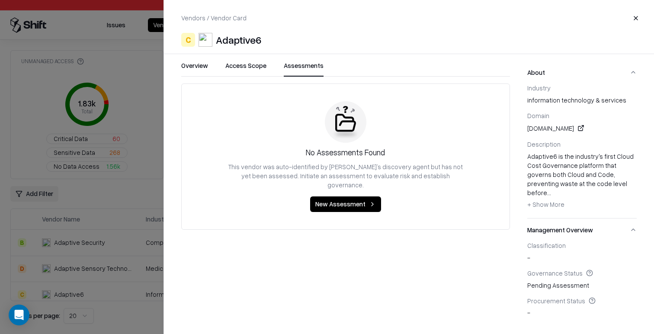
click at [105, 193] on div at bounding box center [327, 167] width 654 height 334
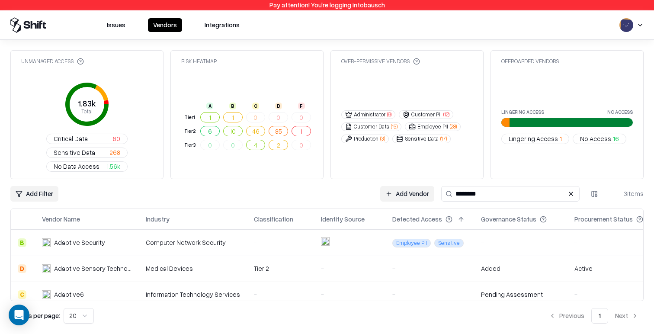
click at [296, 230] on td "-" at bounding box center [280, 243] width 67 height 26
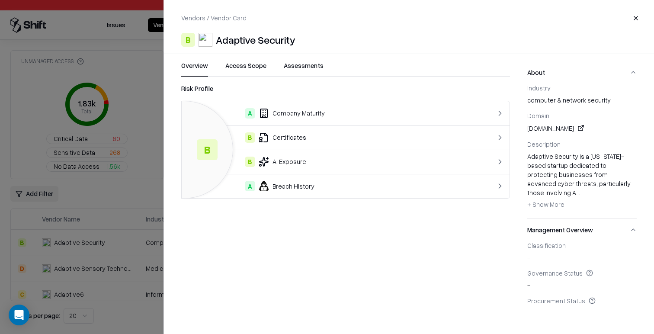
click at [101, 238] on div at bounding box center [327, 167] width 654 height 334
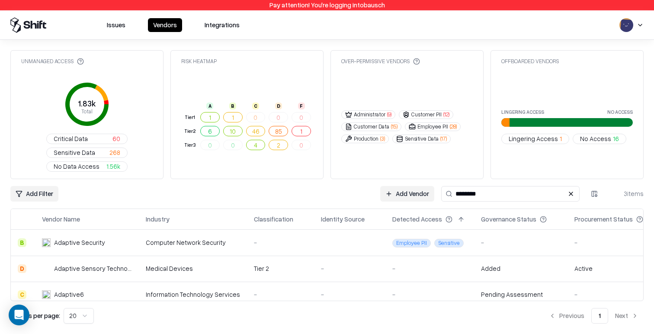
click at [106, 264] on div "Adaptive Sensory Technology, Inc." at bounding box center [93, 268] width 78 height 9
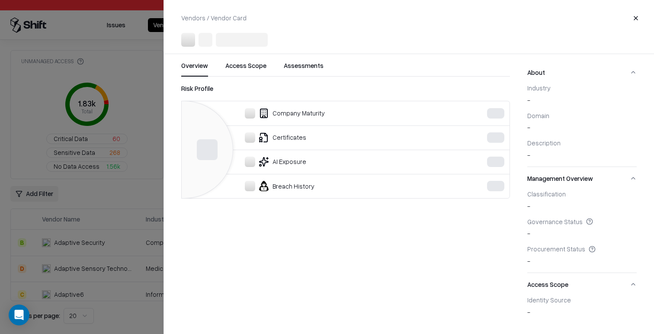
click at [125, 228] on div at bounding box center [327, 167] width 654 height 334
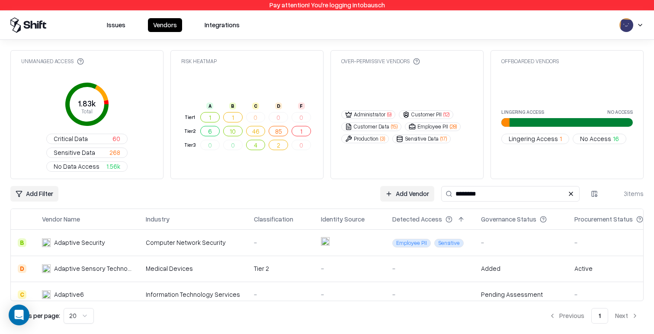
click at [111, 71] on div "Unmanaged Access" at bounding box center [87, 66] width 152 height 17
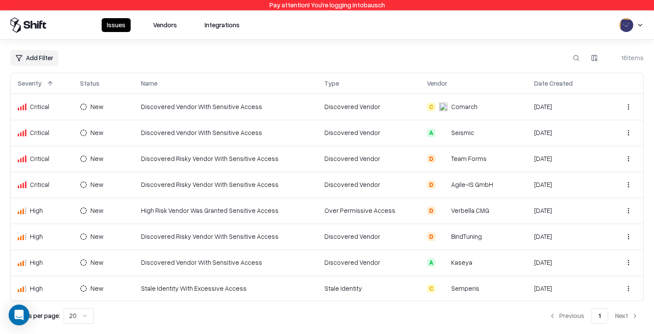
click at [174, 25] on button "Vendors" at bounding box center [165, 25] width 34 height 14
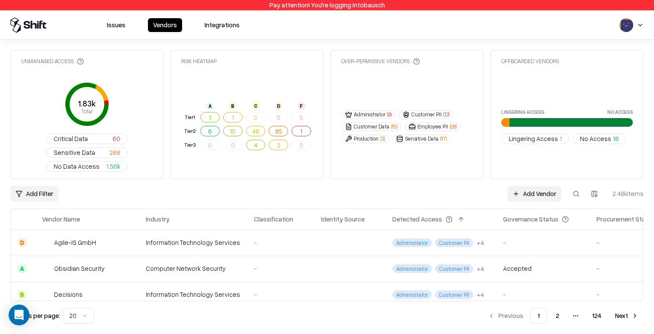
click at [380, 64] on div "Over-Permissive Vendors" at bounding box center [380, 61] width 79 height 7
copy div "Over-Permissive Vendors"
click at [343, 141] on div "Unmanaged Access 1.83k Total Critical Data 60 Sensitive Data 268 No Data Access…" at bounding box center [326, 186] width 633 height 273
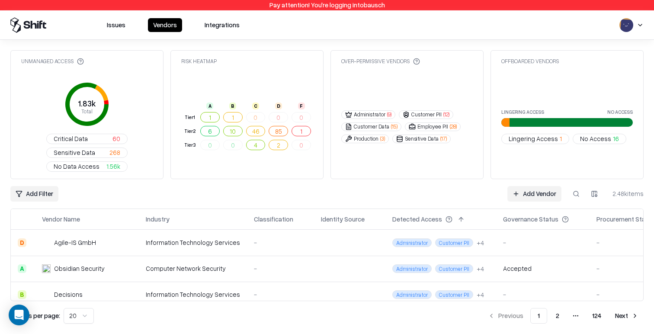
click at [522, 134] on span "Lingering Access" at bounding box center [533, 138] width 49 height 9
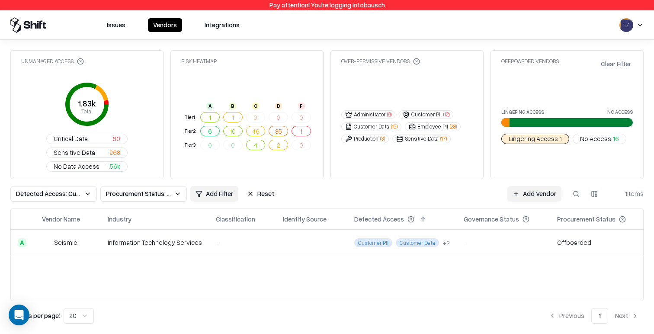
click at [375, 230] on td "Customer PII Customer Data + 2" at bounding box center [401, 243] width 109 height 26
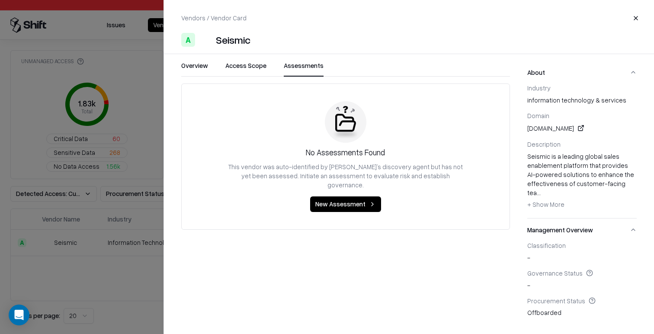
click at [304, 70] on button "Assessments" at bounding box center [304, 69] width 40 height 16
click at [249, 66] on button "Access Scope" at bounding box center [245, 69] width 41 height 16
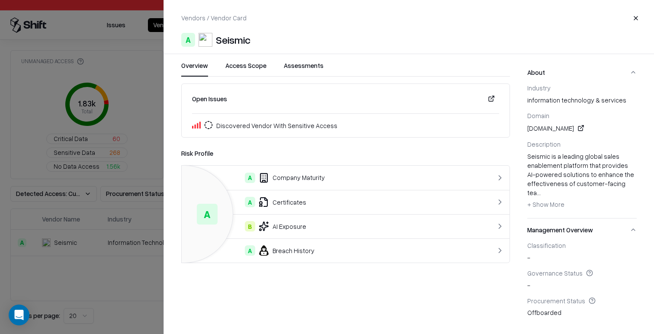
click at [196, 69] on button "Overview" at bounding box center [194, 69] width 27 height 16
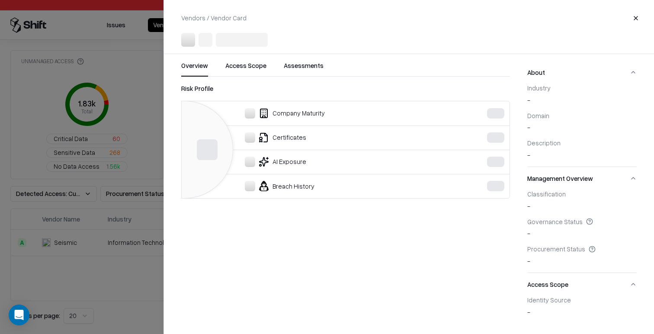
click at [138, 236] on div at bounding box center [327, 167] width 654 height 334
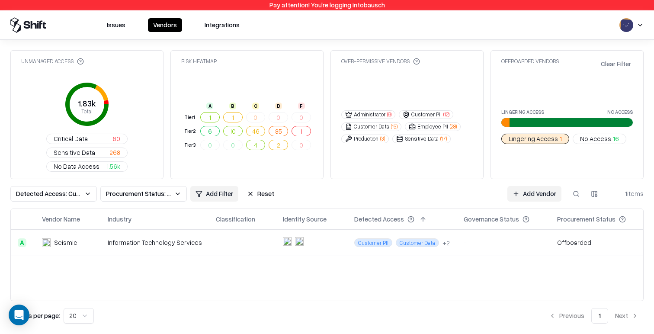
click at [583, 134] on span "No Access" at bounding box center [595, 138] width 31 height 9
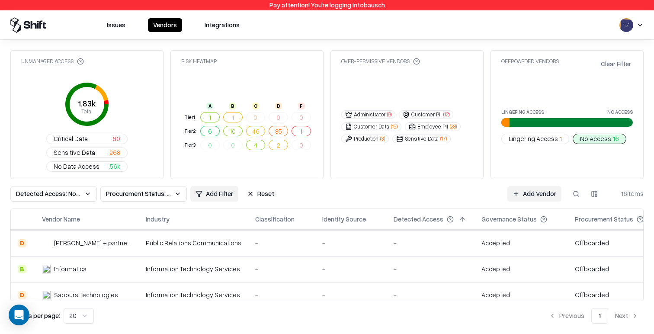
scroll to position [240, 0]
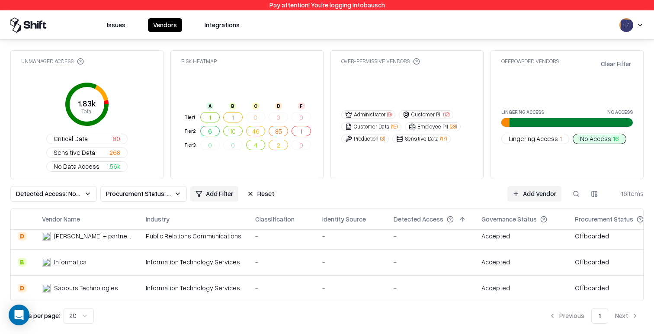
click at [542, 275] on td "Accepted" at bounding box center [521, 288] width 93 height 26
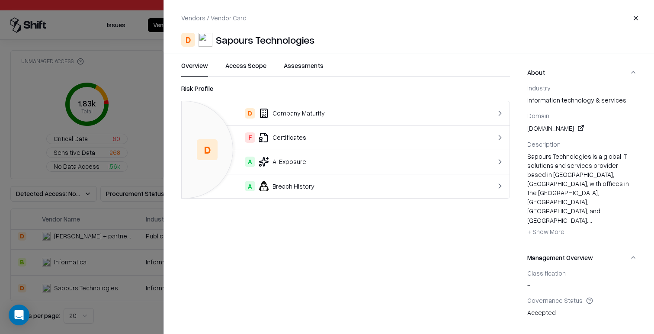
click at [260, 70] on button "Access Scope" at bounding box center [245, 69] width 41 height 16
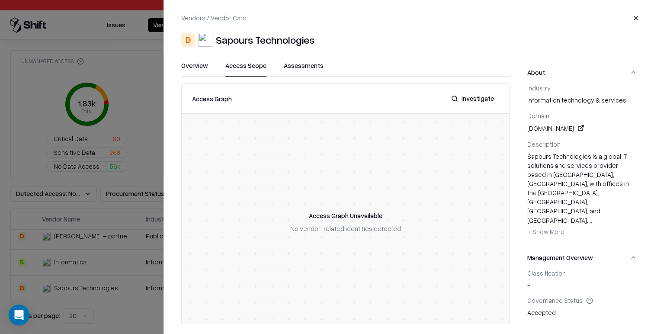
click at [110, 250] on div at bounding box center [327, 167] width 654 height 334
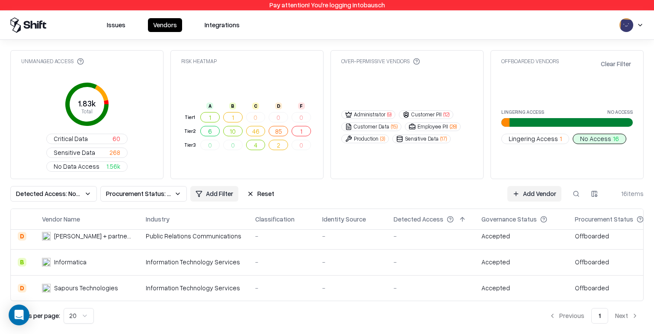
click at [114, 301] on td "Signifyd" at bounding box center [87, 314] width 104 height 26
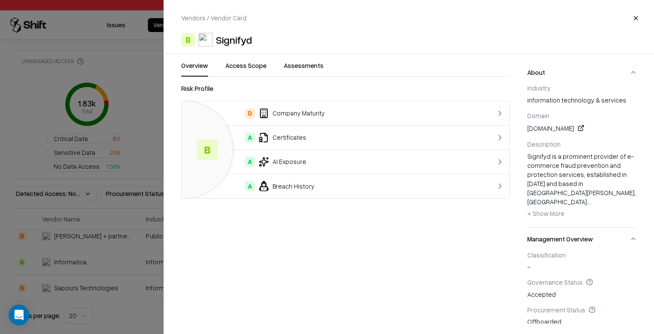
click at [250, 63] on button "Access Scope" at bounding box center [245, 69] width 41 height 16
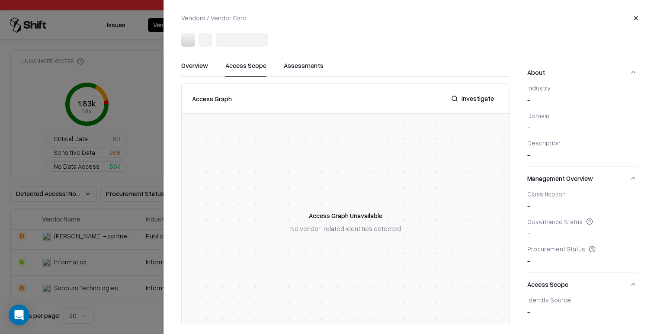
click at [133, 207] on div at bounding box center [327, 167] width 654 height 334
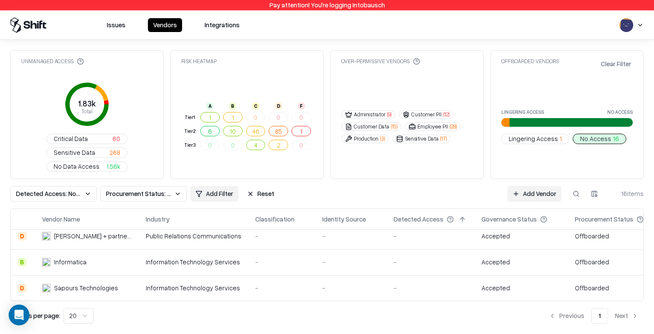
scroll to position [305, 0]
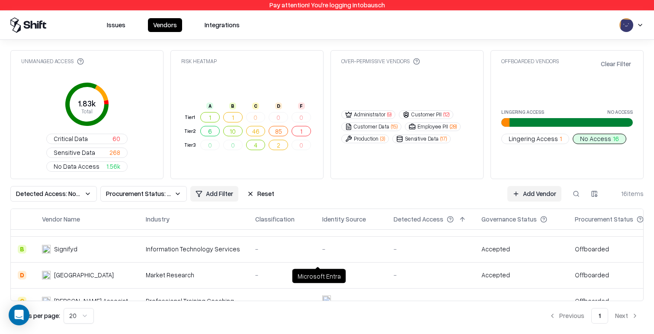
click at [277, 288] on td "-" at bounding box center [281, 301] width 67 height 26
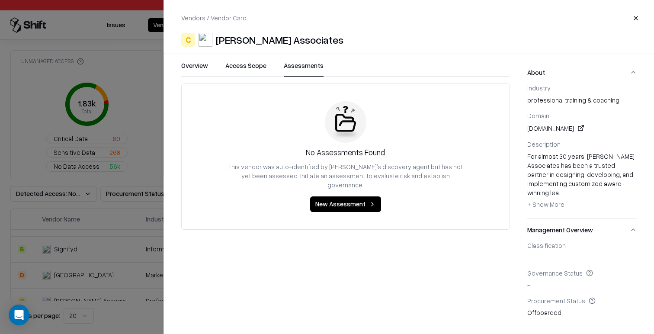
click at [303, 64] on button "Assessments" at bounding box center [304, 69] width 40 height 16
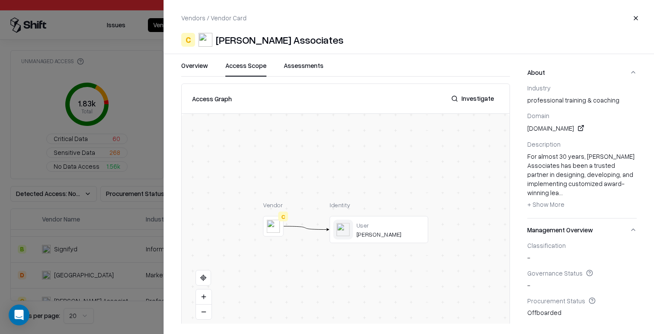
click at [249, 67] on button "Access Scope" at bounding box center [245, 69] width 41 height 16
click at [0, 0] on div at bounding box center [0, 0] width 0 height 0
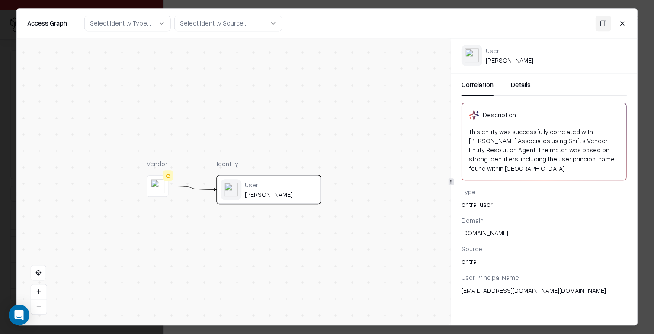
click at [524, 93] on button "Details" at bounding box center [521, 88] width 20 height 16
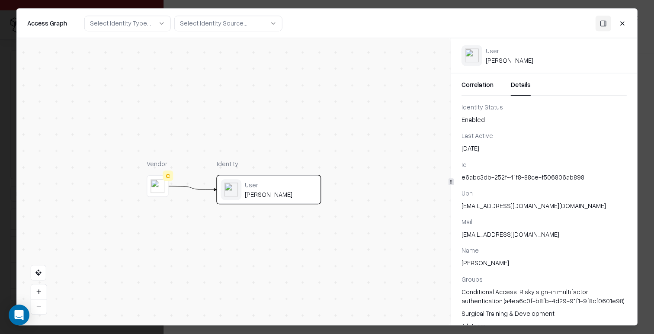
click at [628, 18] on button "Close" at bounding box center [623, 24] width 16 height 16
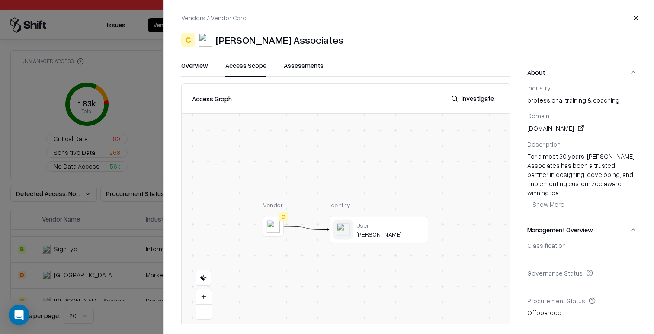
click at [155, 192] on div at bounding box center [327, 167] width 654 height 334
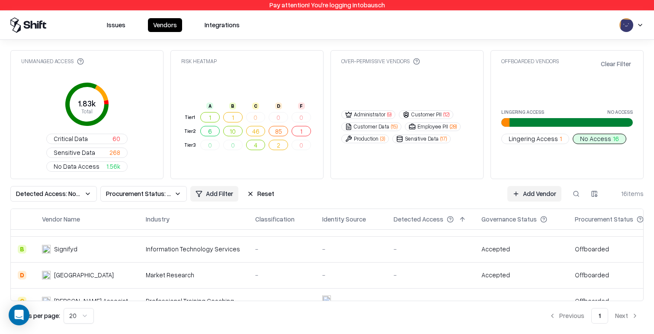
click at [116, 27] on button "Issues" at bounding box center [116, 25] width 29 height 14
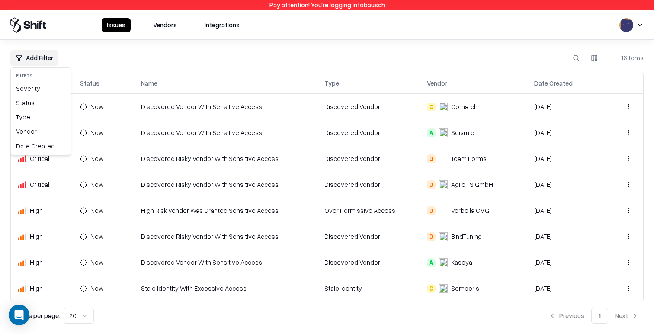
click at [29, 60] on html "Pay attention! You're logging into bausch Issues Vendors Integrations Add Filte…" at bounding box center [327, 167] width 654 height 334
click at [39, 146] on div "Date Created" at bounding box center [41, 146] width 56 height 14
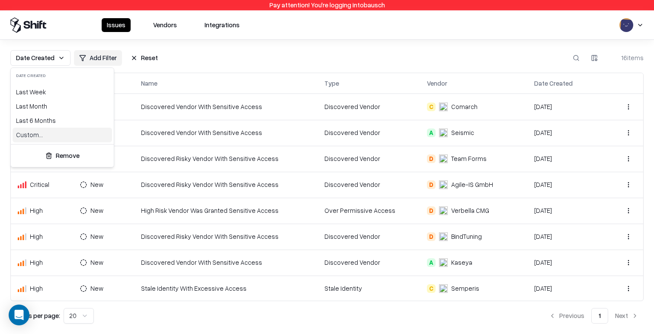
click at [68, 133] on div "Custom..." at bounding box center [63, 135] width 100 height 14
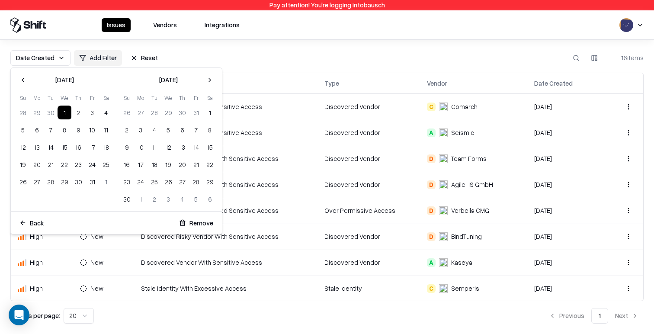
click at [23, 83] on button "Go to the Previous Month" at bounding box center [23, 80] width 14 height 14
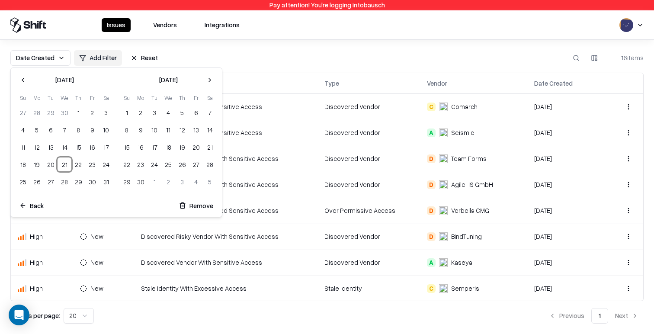
click at [63, 163] on button "21" at bounding box center [65, 165] width 14 height 14
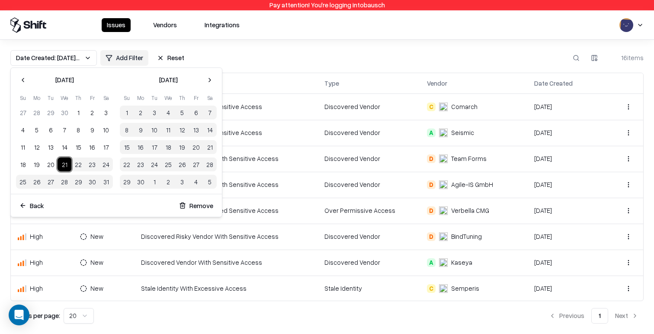
click at [106, 164] on button "24" at bounding box center [106, 165] width 14 height 14
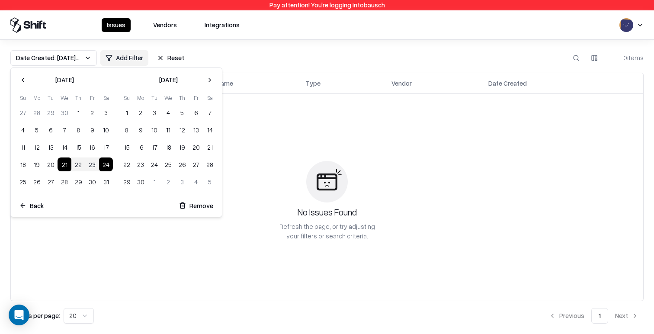
click at [276, 156] on html "Pay attention! You're logging into bausch Issues Vendors Integrations Date Crea…" at bounding box center [327, 167] width 654 height 334
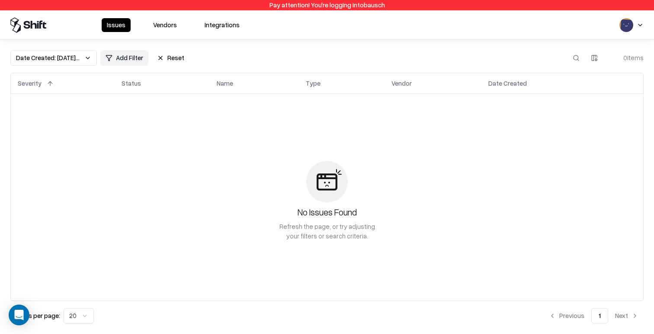
click at [283, 155] on div "No Issues Found Refresh the page, or try adjusting your filters or search crite…" at bounding box center [327, 201] width 633 height 200
click at [177, 61] on button "Reset" at bounding box center [171, 58] width 38 height 16
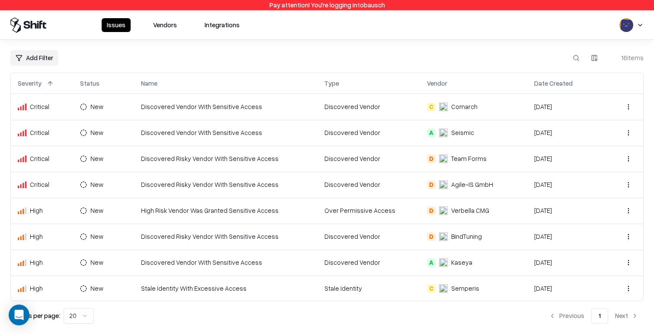
click at [171, 28] on button "Vendors" at bounding box center [165, 25] width 34 height 14
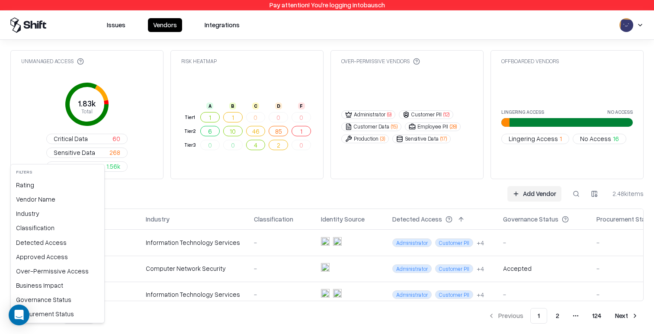
click at [36, 160] on html "Pay attention! You're logging into bausch Issues Vendors Integrations Unmanaged…" at bounding box center [327, 167] width 654 height 334
click at [75, 289] on div "Business Impact" at bounding box center [58, 285] width 90 height 14
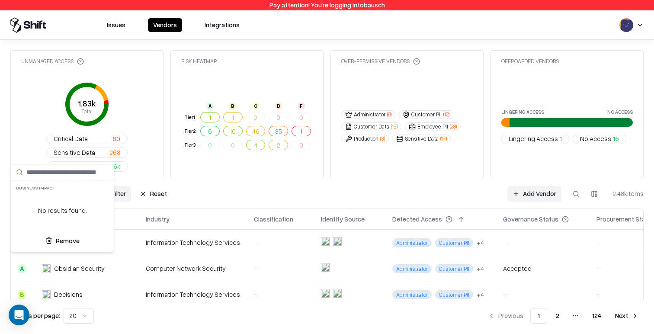
click at [59, 157] on html "Pay attention! You're logging into bausch Issues Vendors Integrations Unmanaged…" at bounding box center [327, 167] width 654 height 334
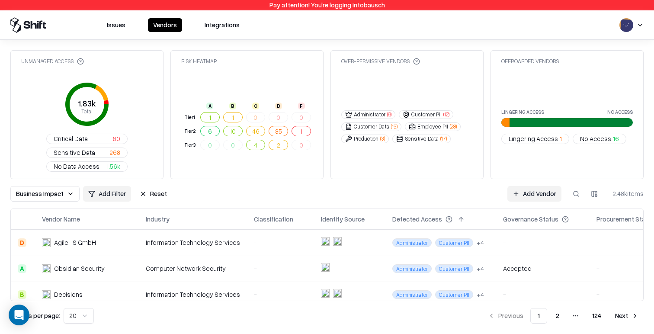
click at [58, 189] on span "Business Impact" at bounding box center [40, 193] width 48 height 9
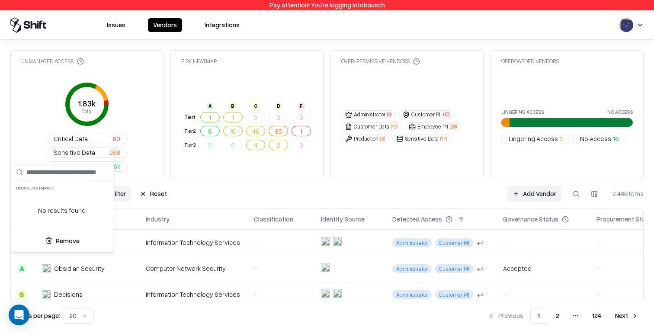
click at [151, 151] on html "Pay attention! You're logging into bausch Issues Vendors Integrations Unmanaged…" at bounding box center [327, 167] width 654 height 334
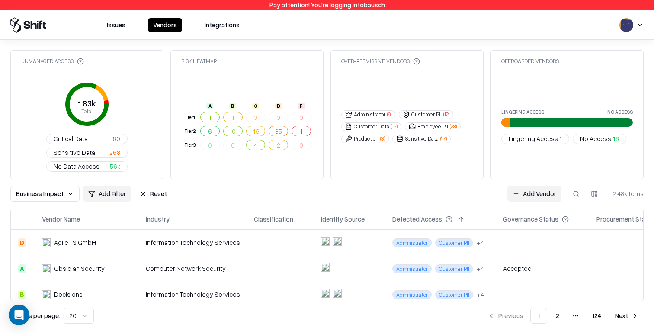
click at [151, 186] on button "Reset" at bounding box center [154, 194] width 38 height 16
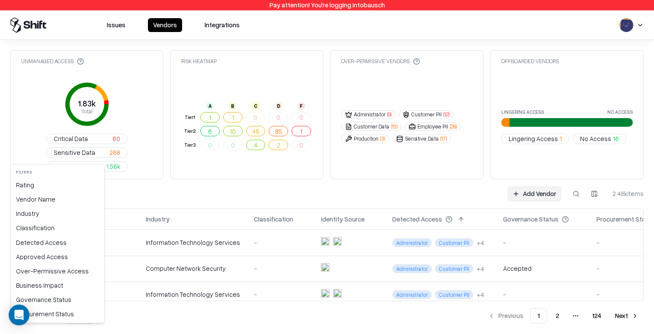
click at [39, 154] on html "Pay attention! You're logging into bausch Issues Vendors Integrations Unmanaged…" at bounding box center [327, 167] width 654 height 334
click at [260, 151] on html "Pay attention! You're logging into bausch Issues Vendors Integrations Unmanaged…" at bounding box center [327, 167] width 654 height 334
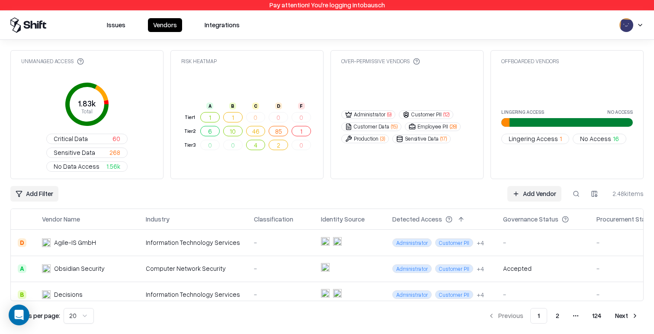
click at [55, 63] on div "Unmanaged Access" at bounding box center [52, 61] width 63 height 7
copy div "Unmanaged Access"
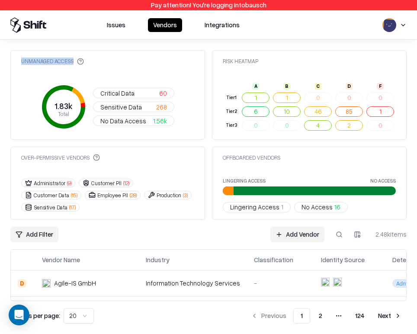
click at [334, 234] on button at bounding box center [339, 235] width 16 height 16
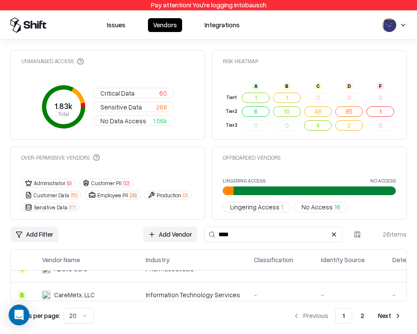
scroll to position [77, 0]
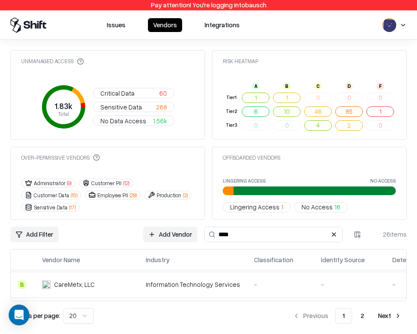
type input "****"
click at [205, 288] on div "Information Technology Services" at bounding box center [193, 284] width 94 height 9
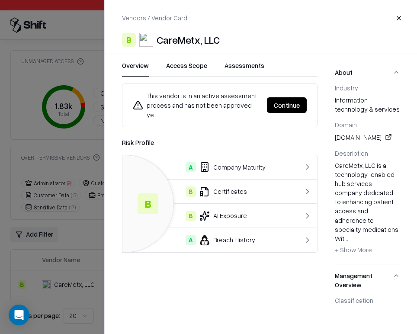
click at [102, 160] on div at bounding box center [208, 167] width 417 height 334
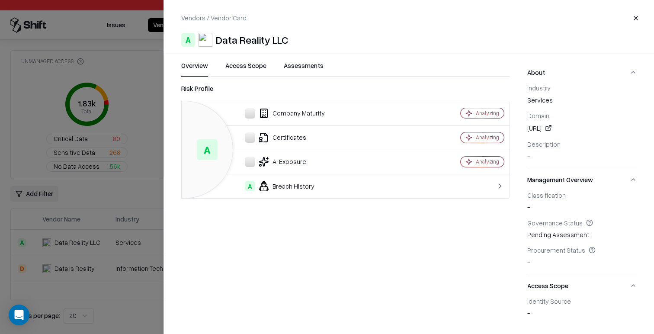
drag, startPoint x: 528, startPoint y: 128, endPoint x: 562, endPoint y: 128, distance: 33.8
click at [562, 128] on div "[URL]" at bounding box center [581, 128] width 109 height 10
copy div "[URL]"
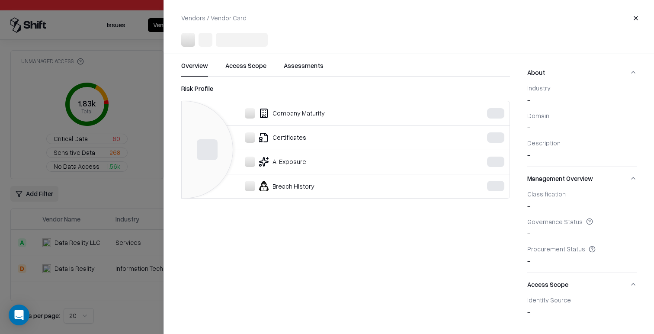
click at [128, 162] on div at bounding box center [327, 167] width 654 height 334
